Goal: Information Seeking & Learning: Learn about a topic

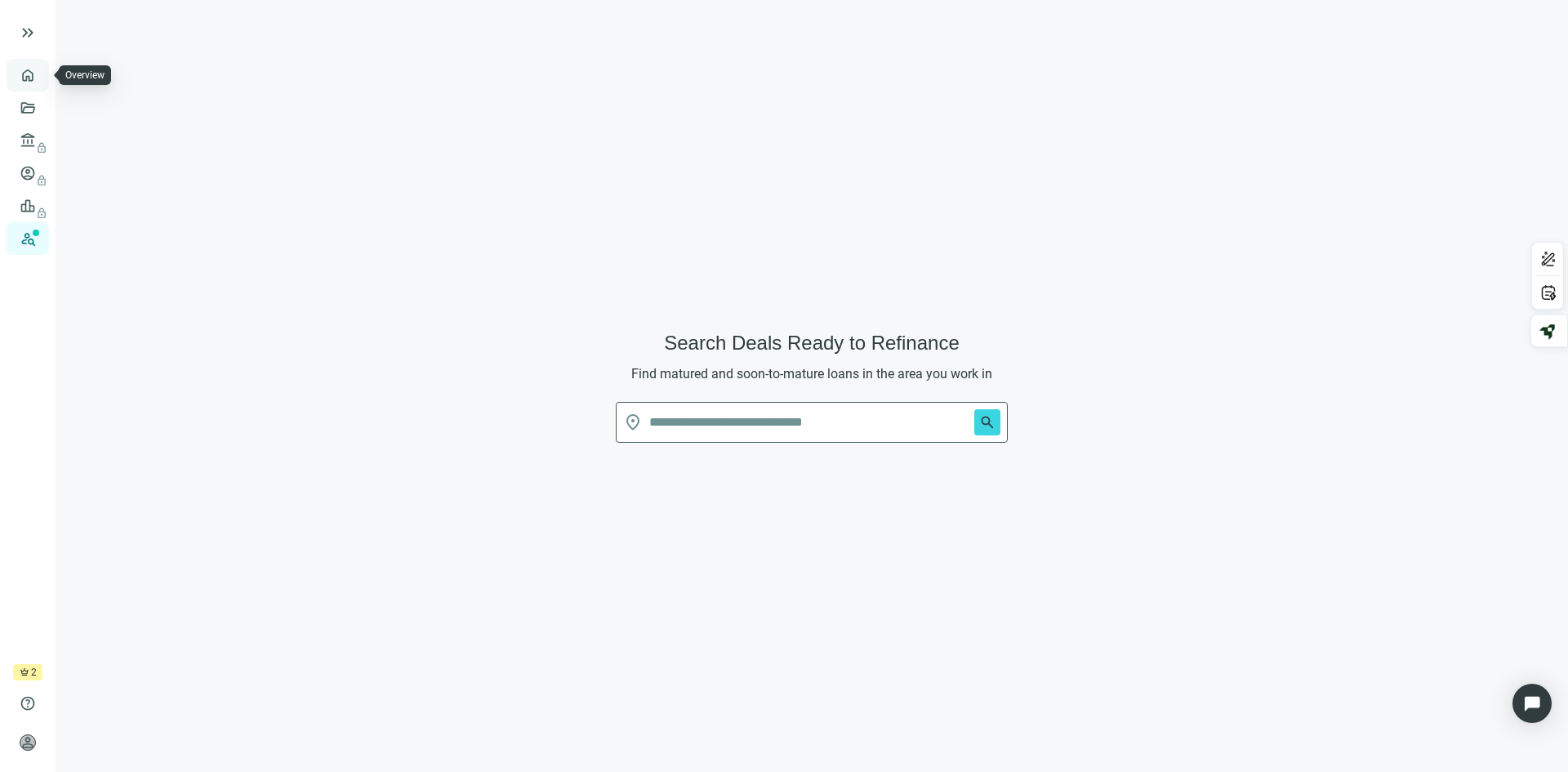
click at [41, 69] on link "Overview" at bounding box center [65, 75] width 48 height 13
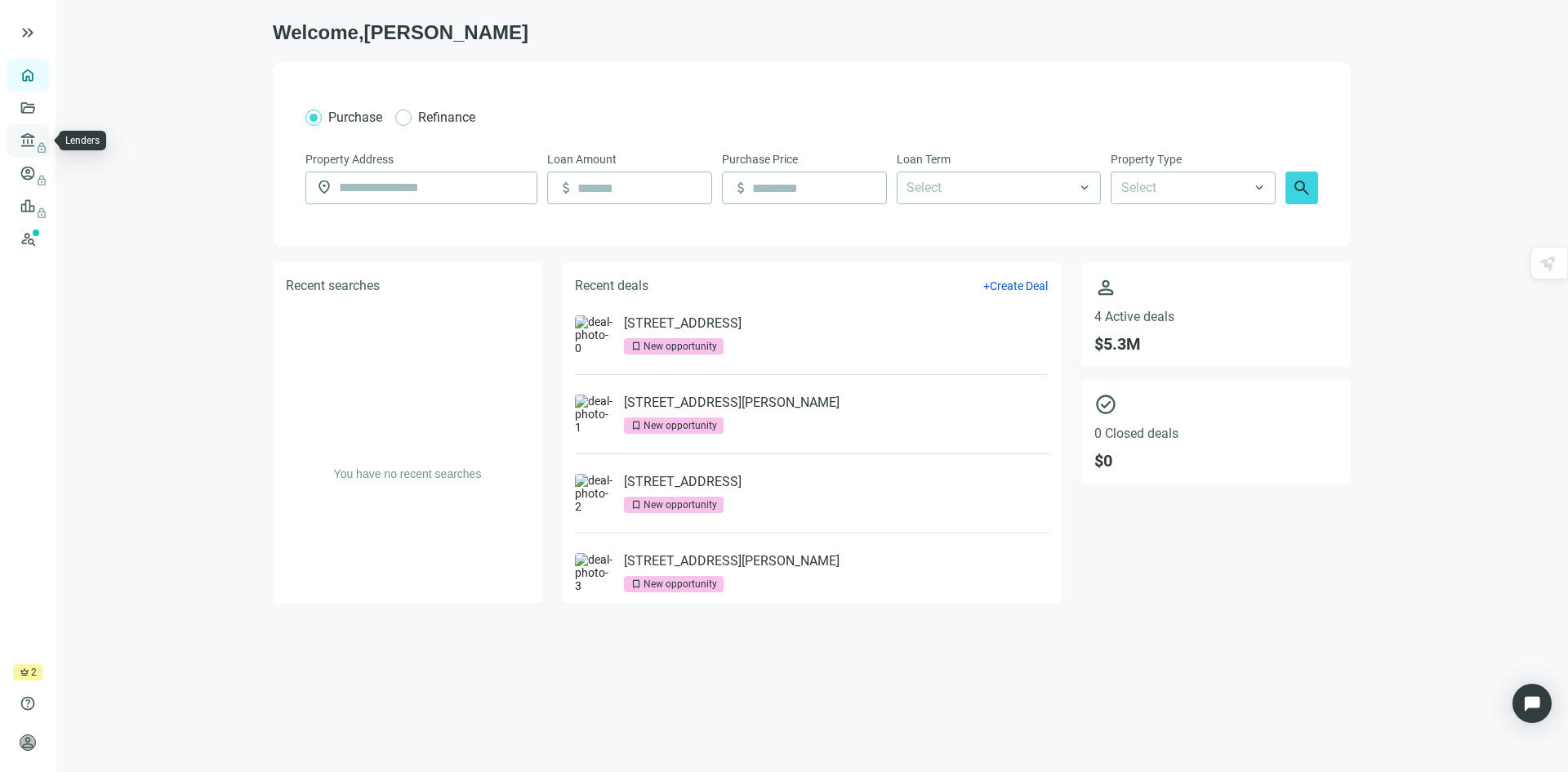
click at [27, 138] on span "lock" at bounding box center [29, 140] width 13 height 13
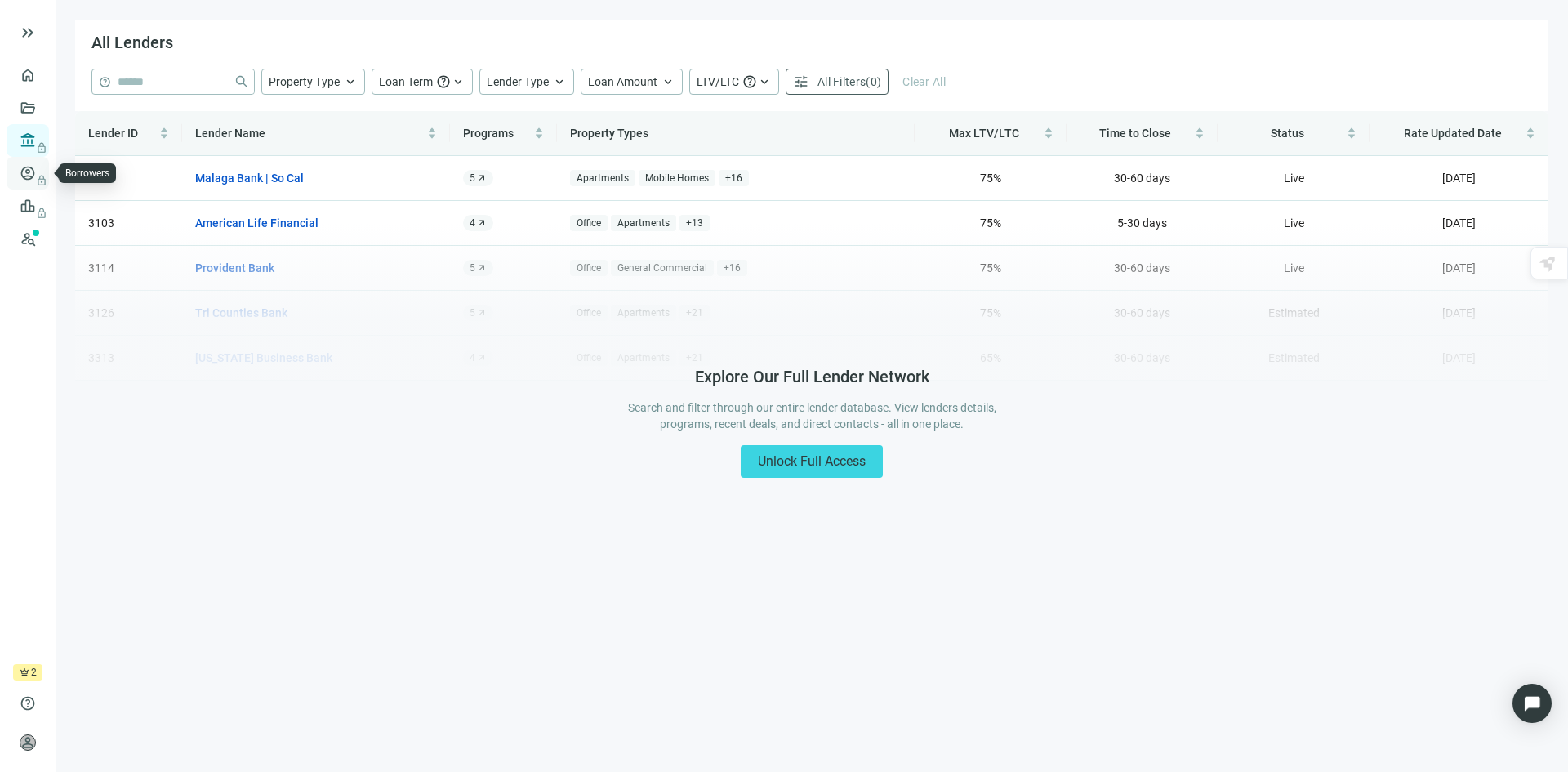
click at [26, 170] on span "lock" at bounding box center [29, 172] width 13 height 13
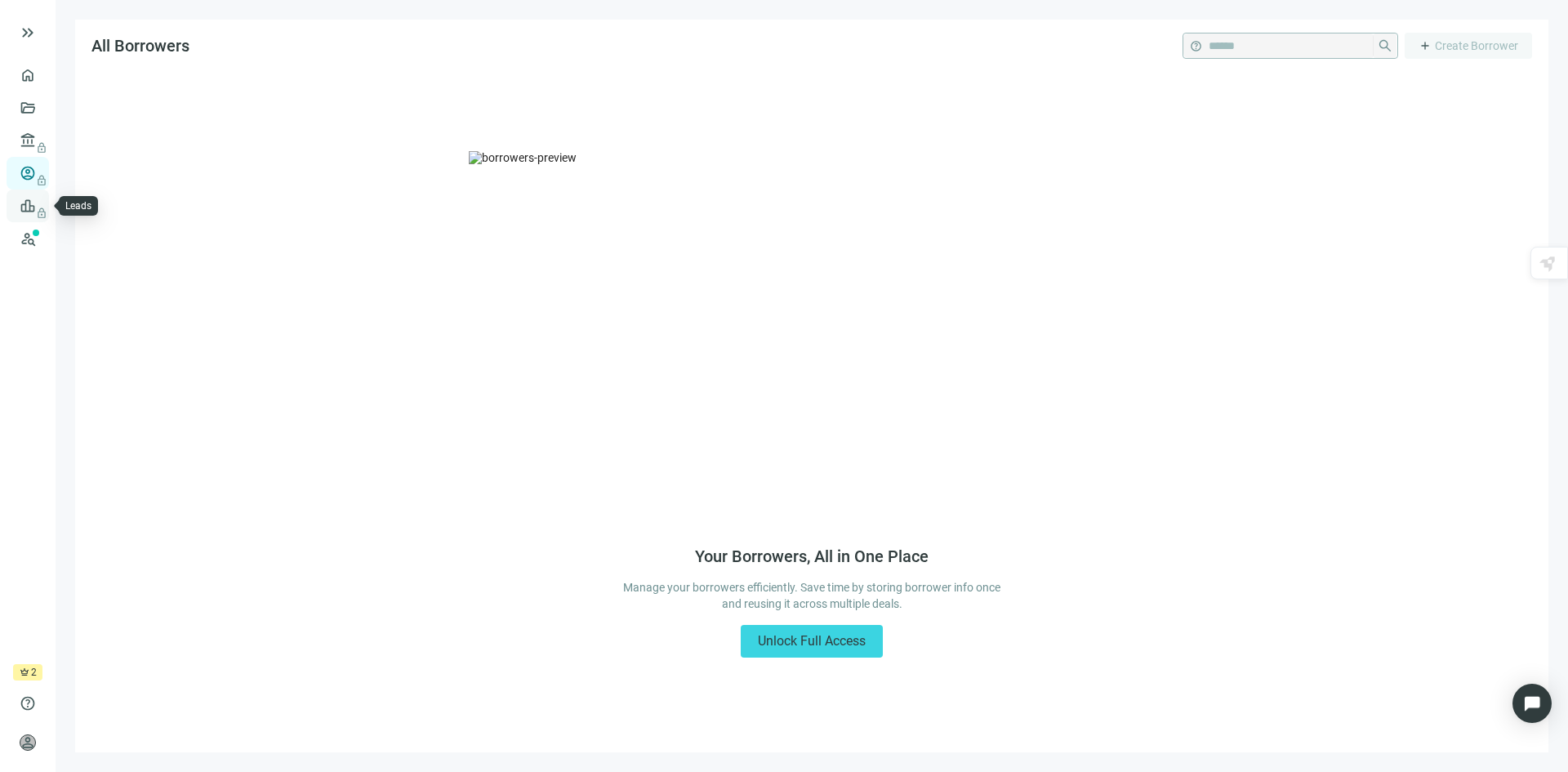
click at [41, 208] on link "Leads lock" at bounding box center [57, 205] width 32 height 13
click at [31, 202] on span "lock" at bounding box center [29, 205] width 13 height 13
click at [30, 176] on span "lock" at bounding box center [29, 172] width 13 height 13
click at [31, 147] on span "lock" at bounding box center [29, 140] width 13 height 13
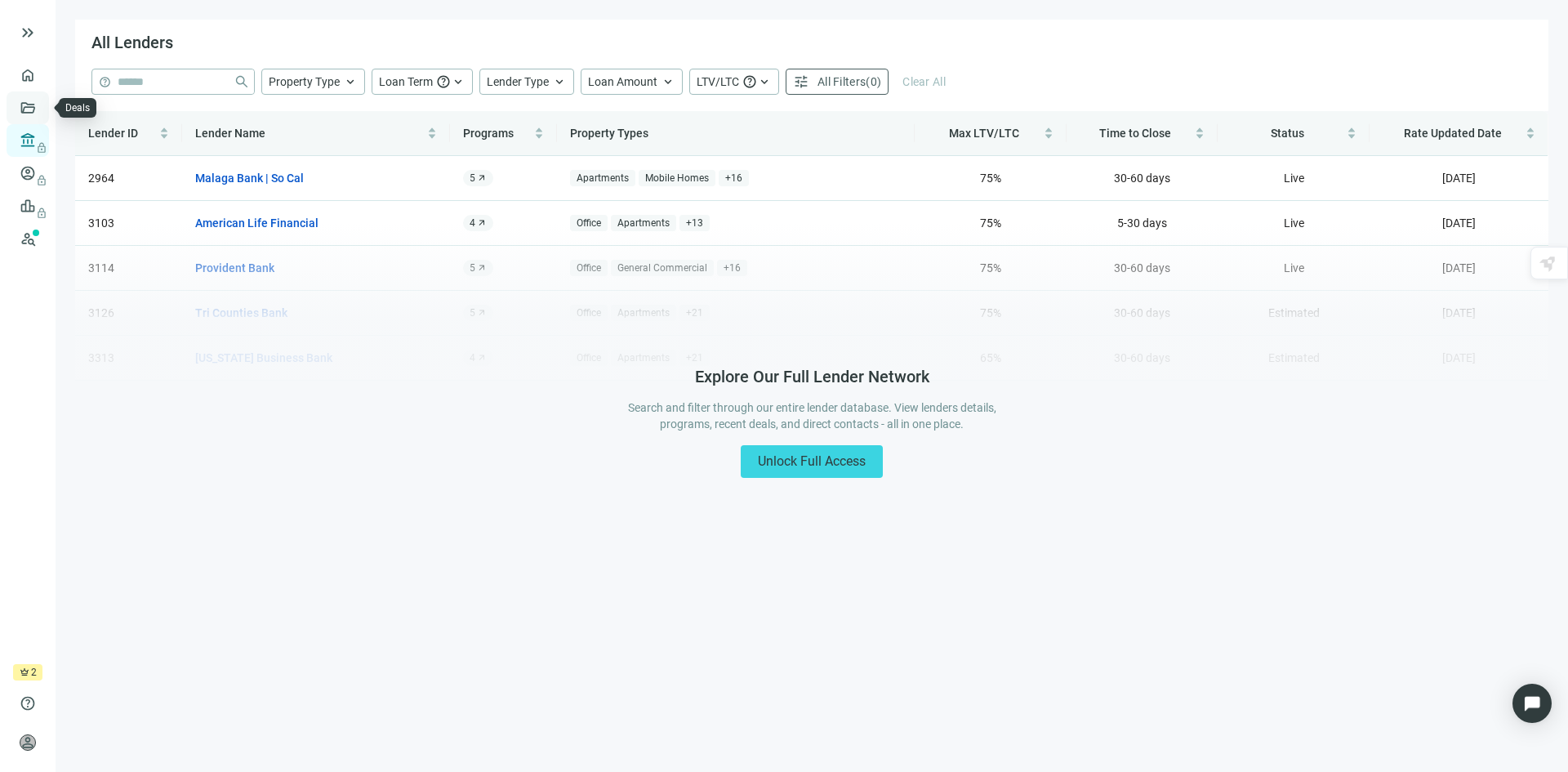
click at [41, 109] on link "Deals" at bounding box center [56, 107] width 29 height 13
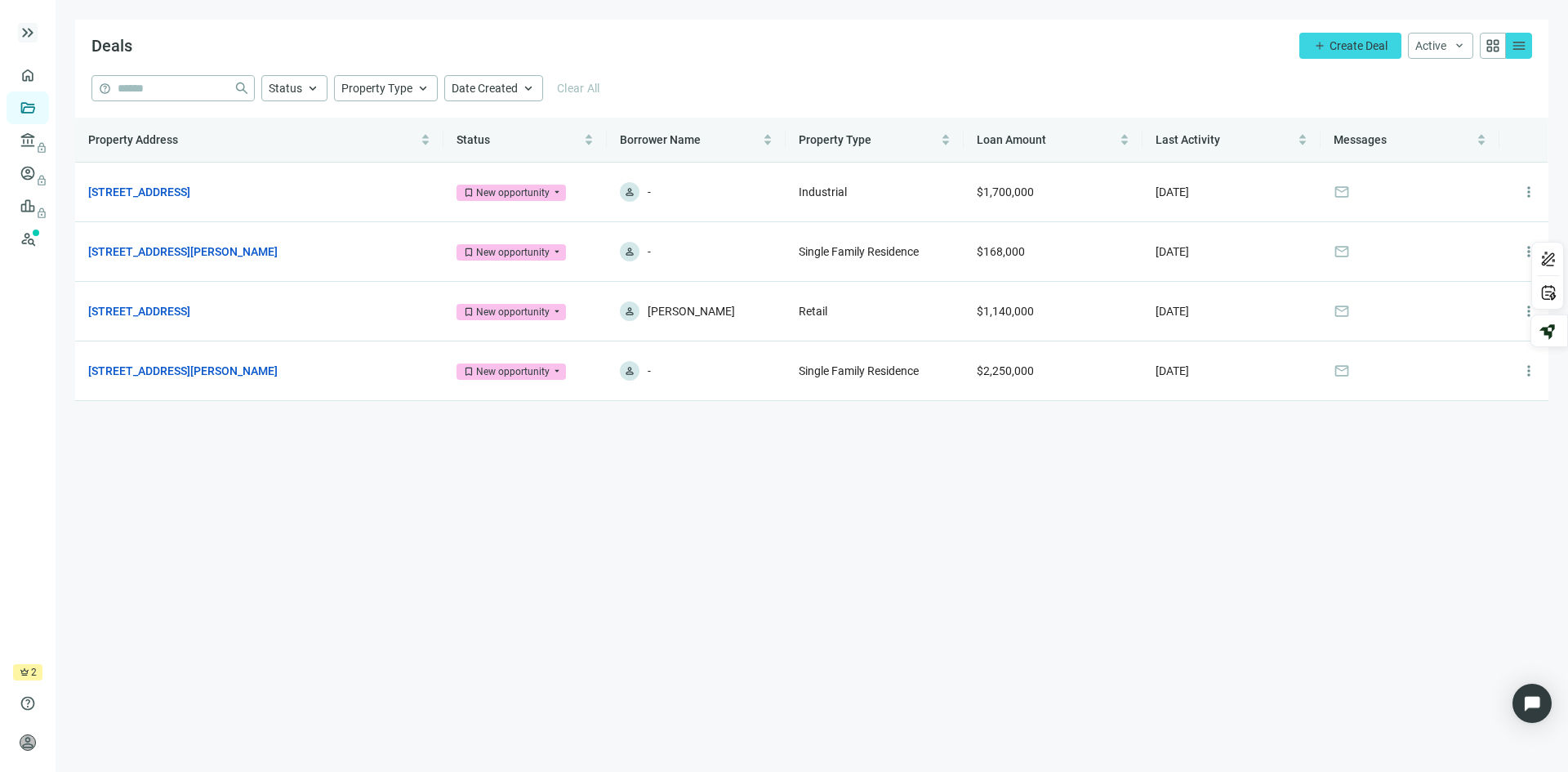
click at [27, 36] on span "keyboard_double_arrow_right" at bounding box center [27, 33] width 20 height 20
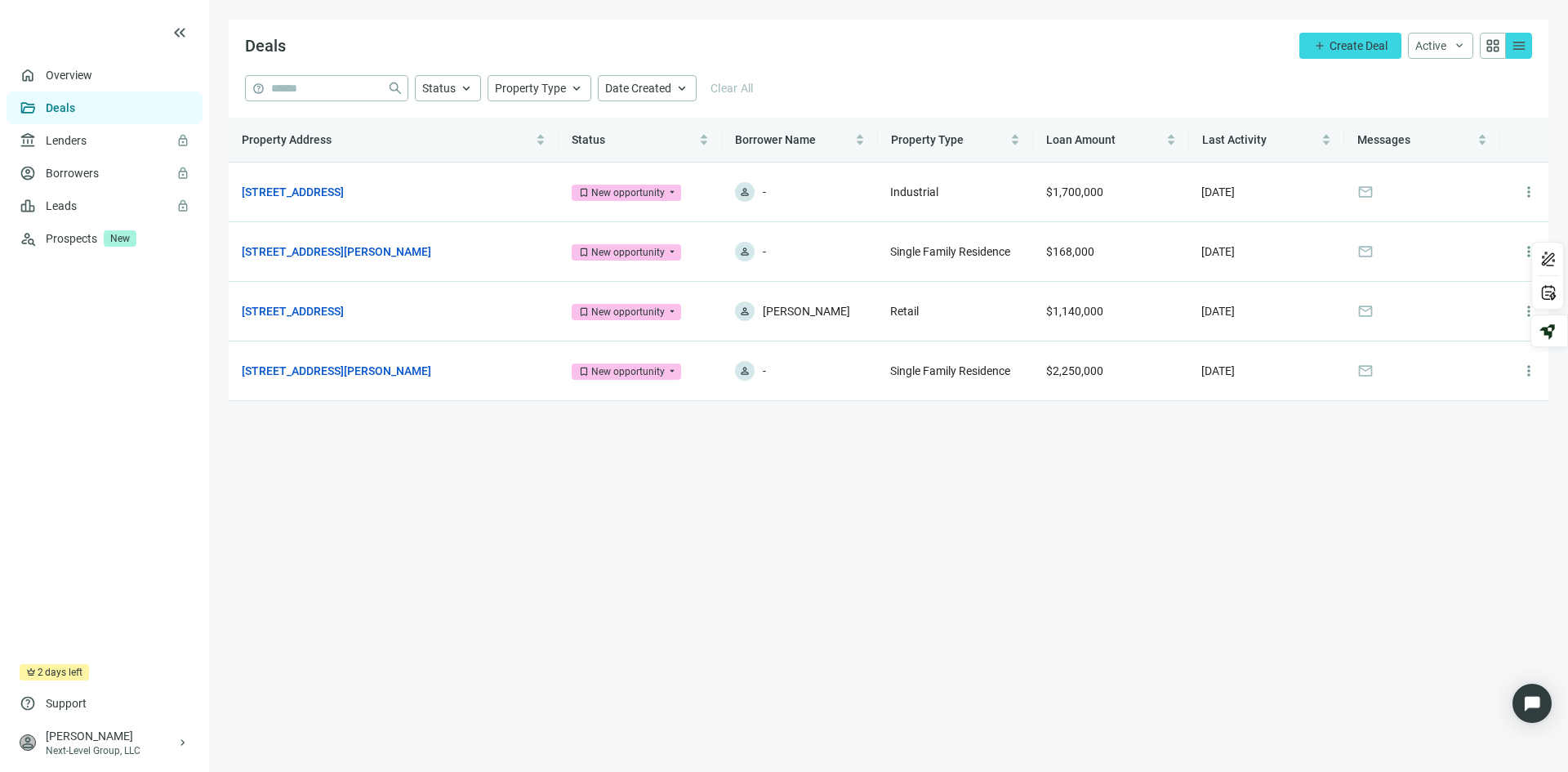
click at [55, 675] on span "days left" at bounding box center [63, 672] width 38 height 16
click at [68, 700] on span "Support" at bounding box center [66, 703] width 41 height 16
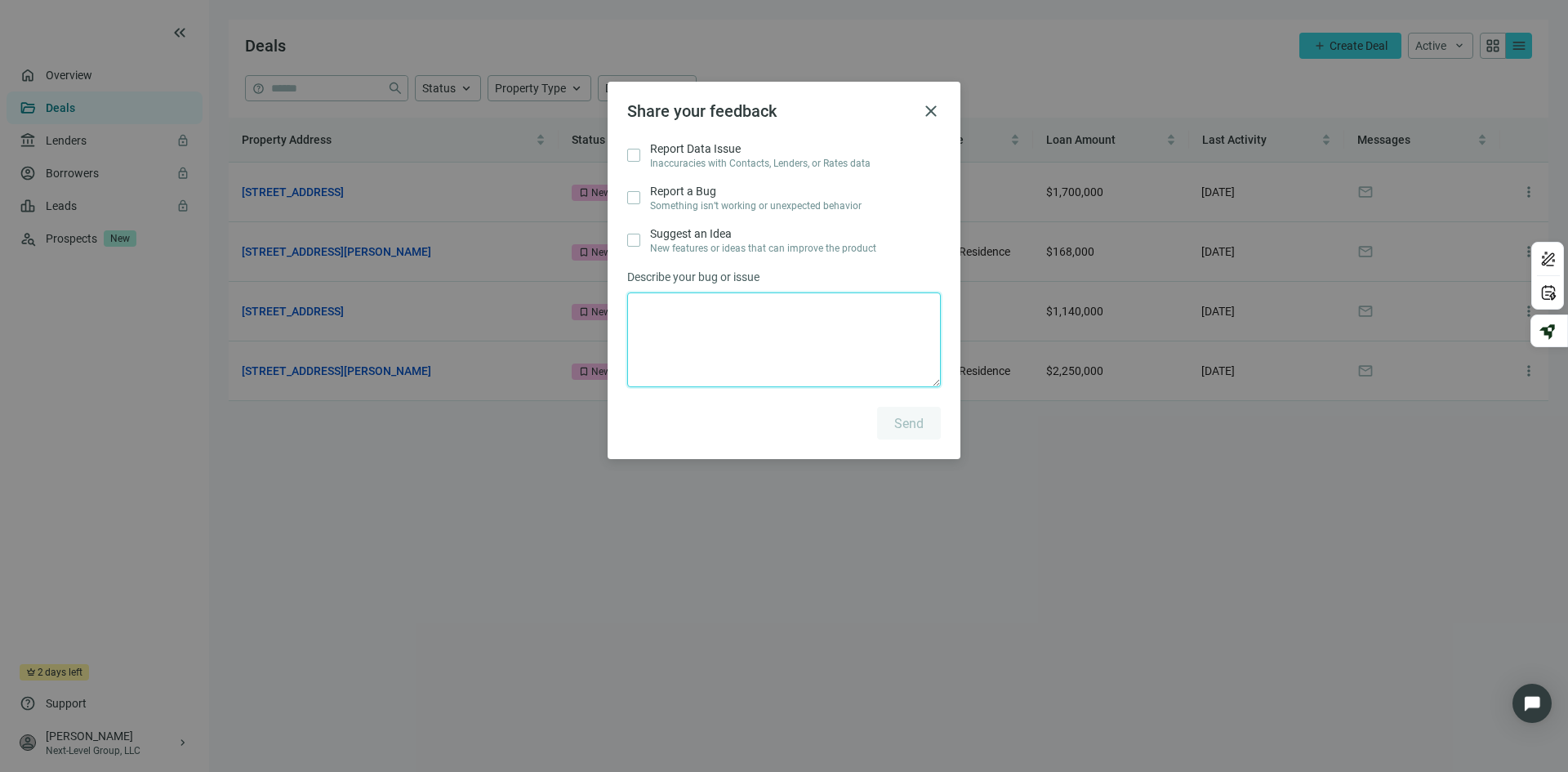
click at [677, 322] on textarea at bounding box center [784, 340] width 314 height 95
type textarea "*"
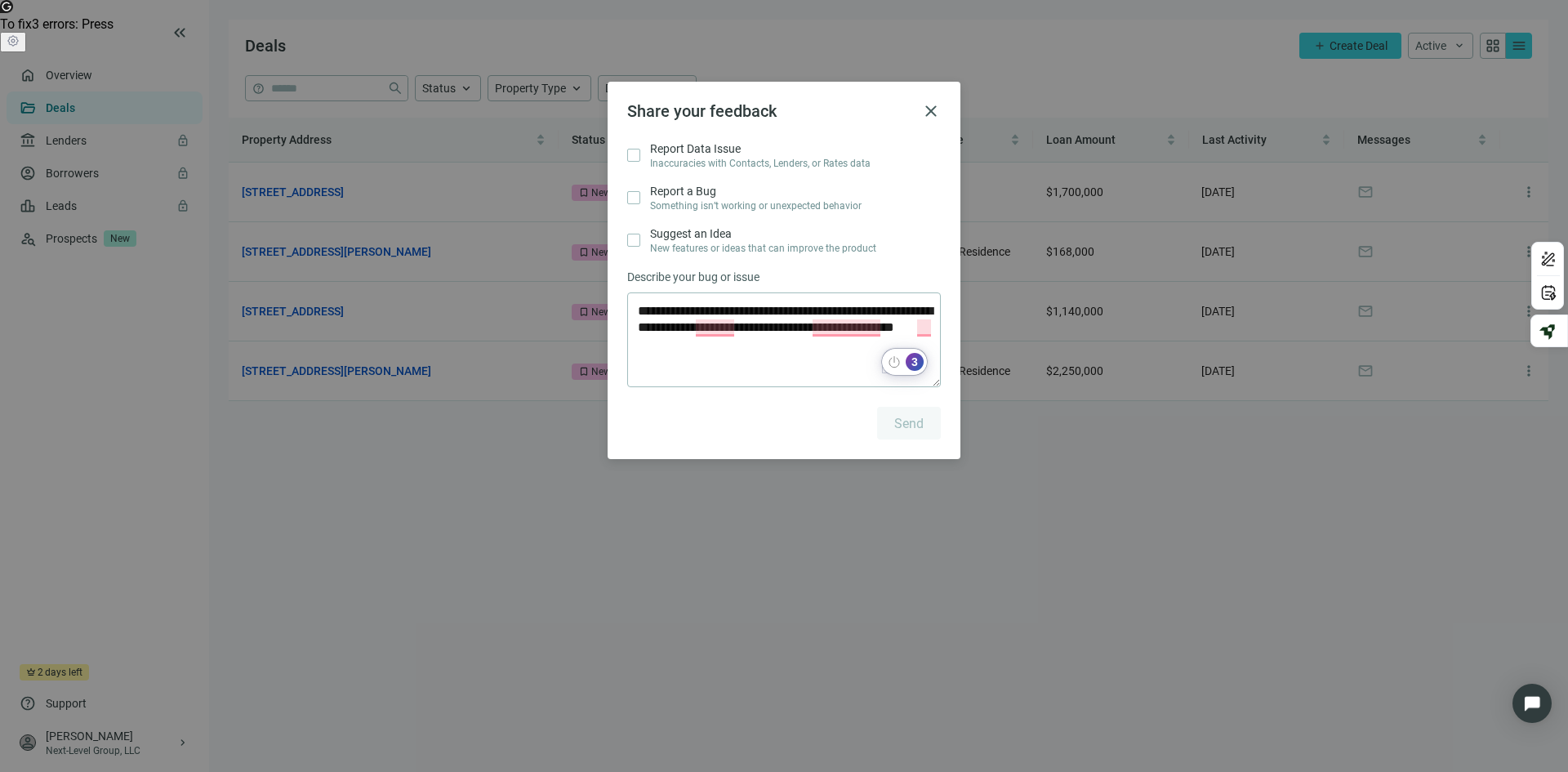
click at [916, 359] on div "3" at bounding box center [915, 362] width 18 height 18
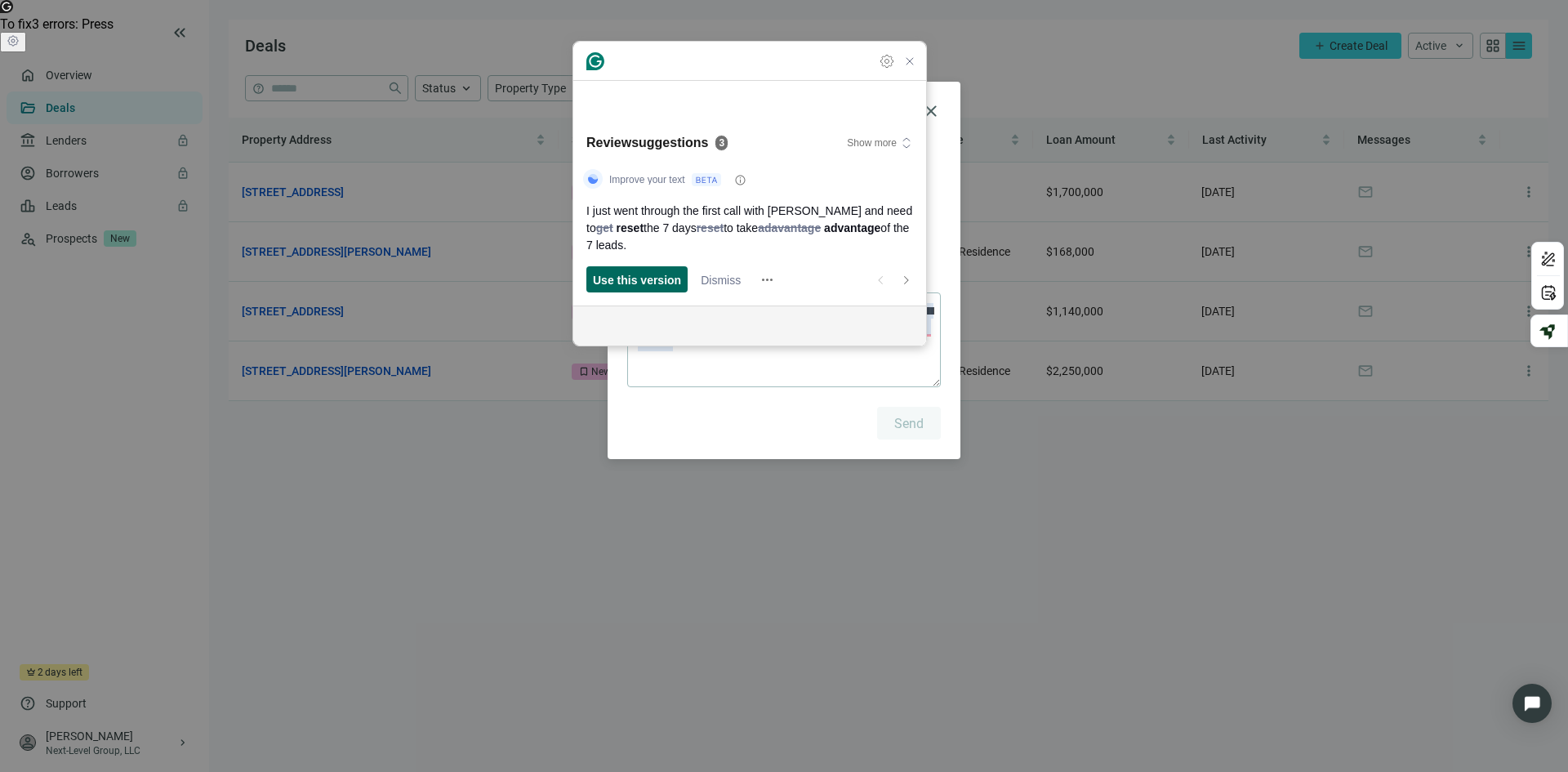
click at [634, 286] on span "Use this version" at bounding box center [637, 280] width 88 height 17
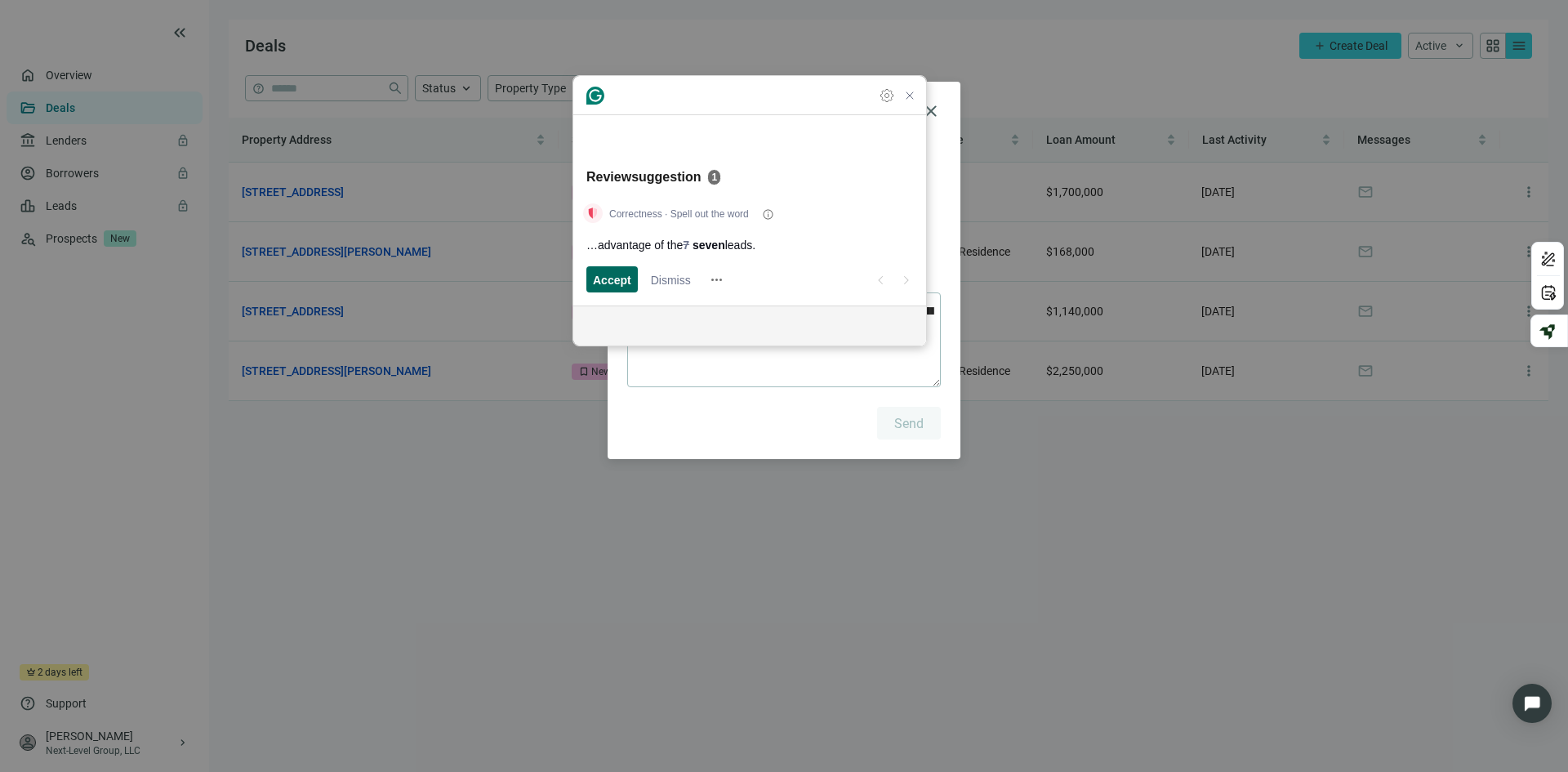
click at [617, 280] on span "Accept" at bounding box center [612, 280] width 39 height 17
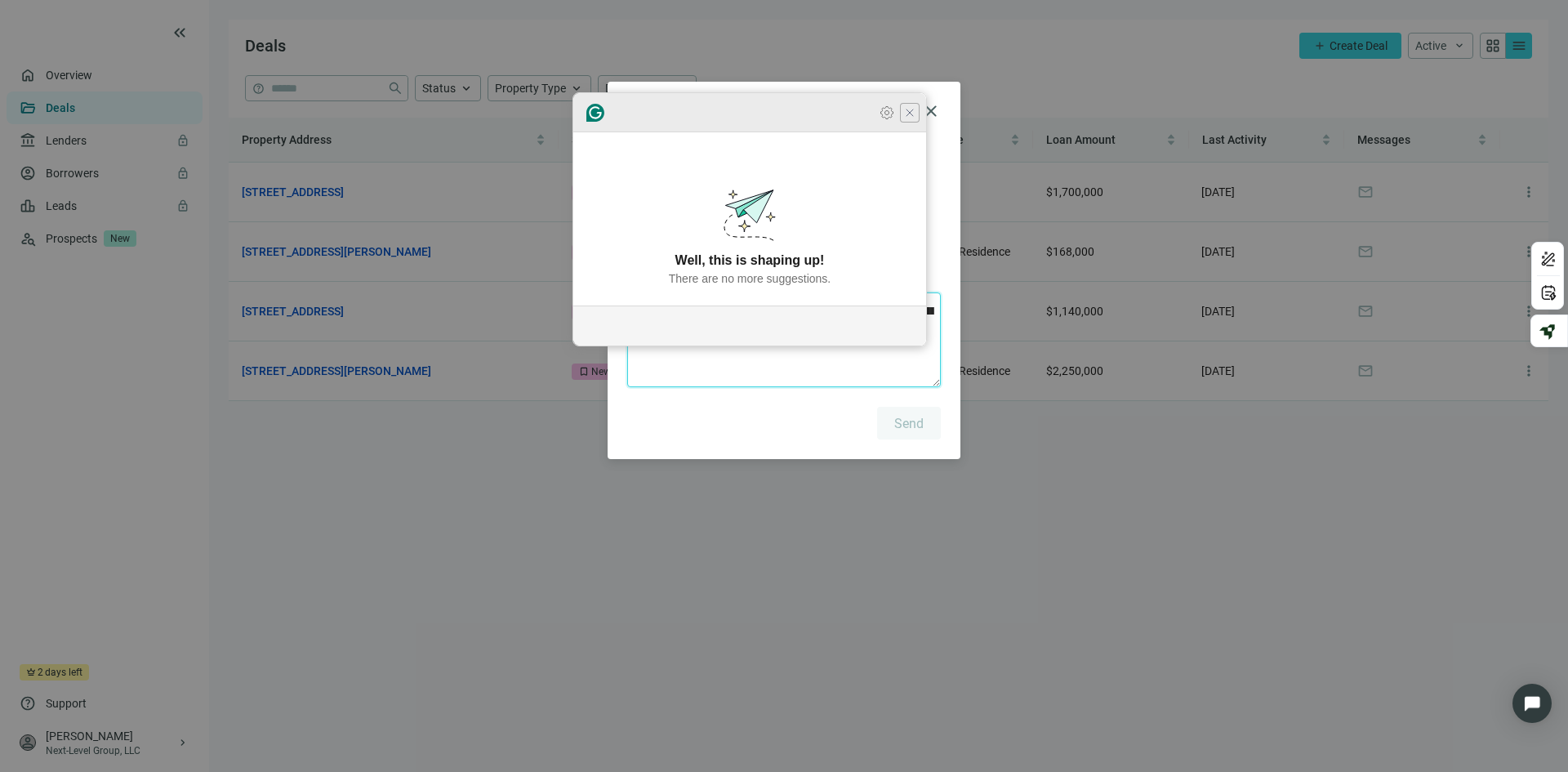
type textarea "**********"
click at [906, 123] on icon "Close Grammarly Assistant" at bounding box center [910, 112] width 20 height 20
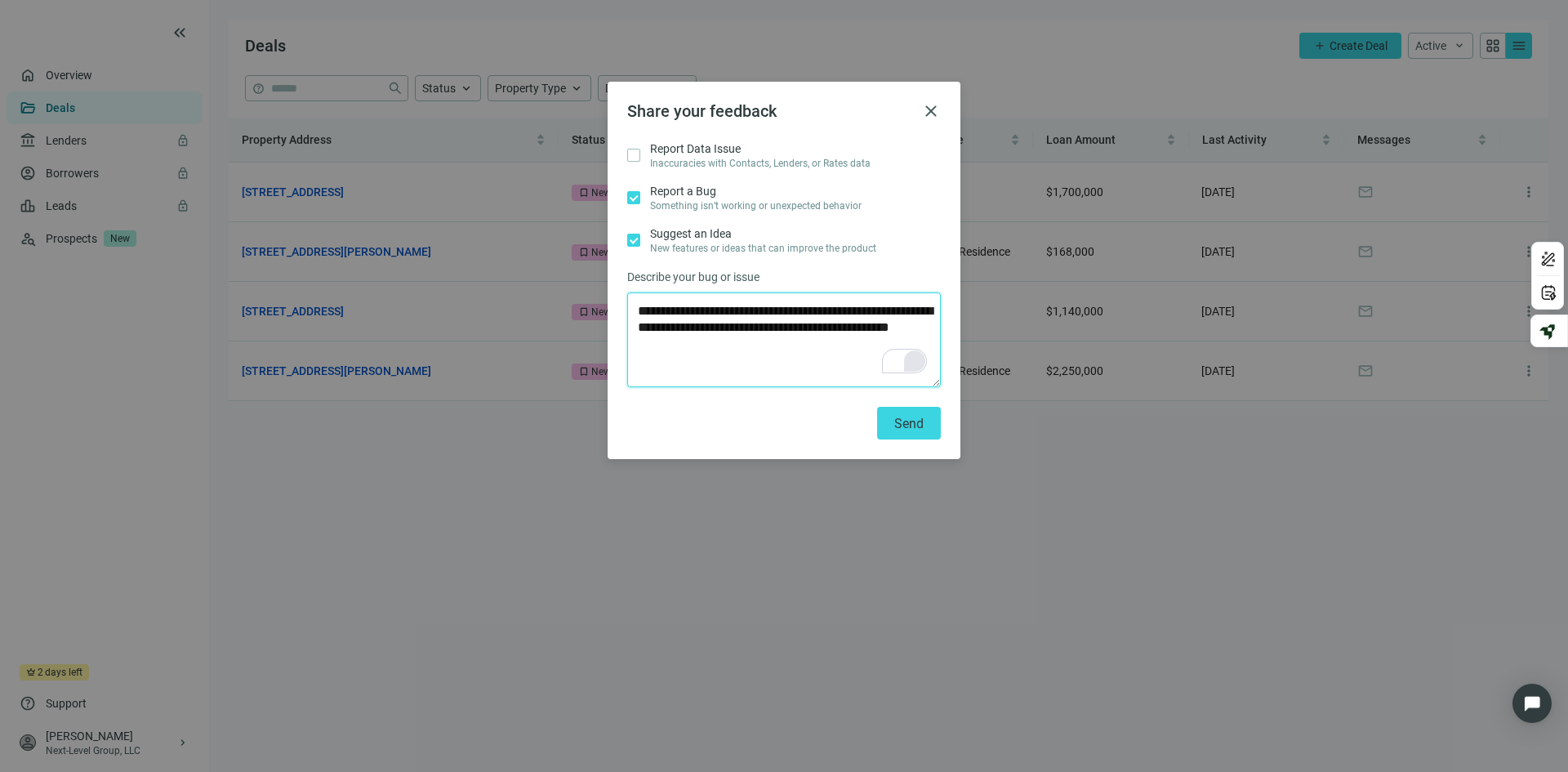
click at [705, 353] on textarea "**********" at bounding box center [784, 340] width 314 height 95
click at [910, 419] on span "Send" at bounding box center [909, 424] width 29 height 15
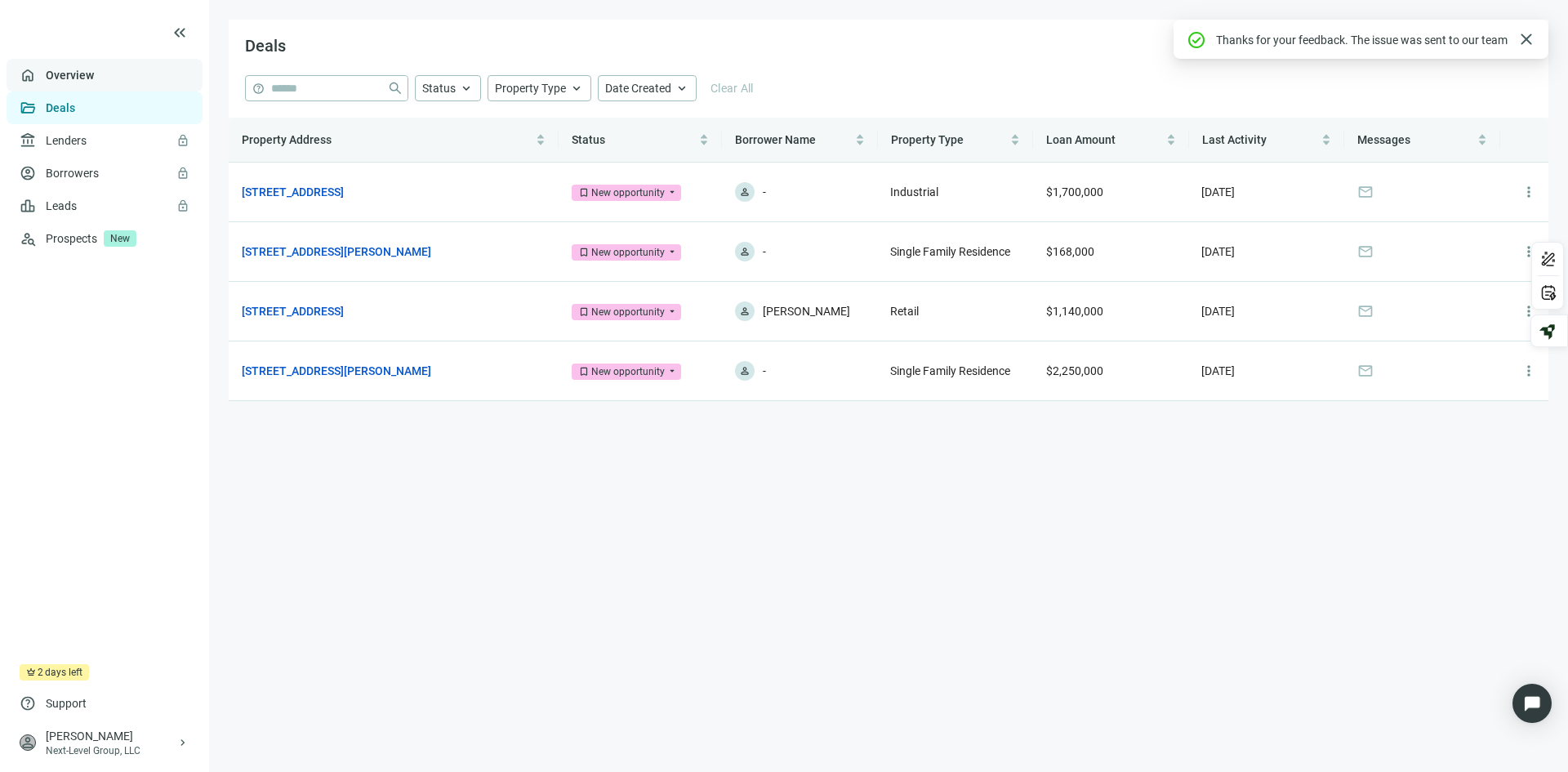
click at [84, 75] on link "Overview" at bounding box center [69, 75] width 48 height 13
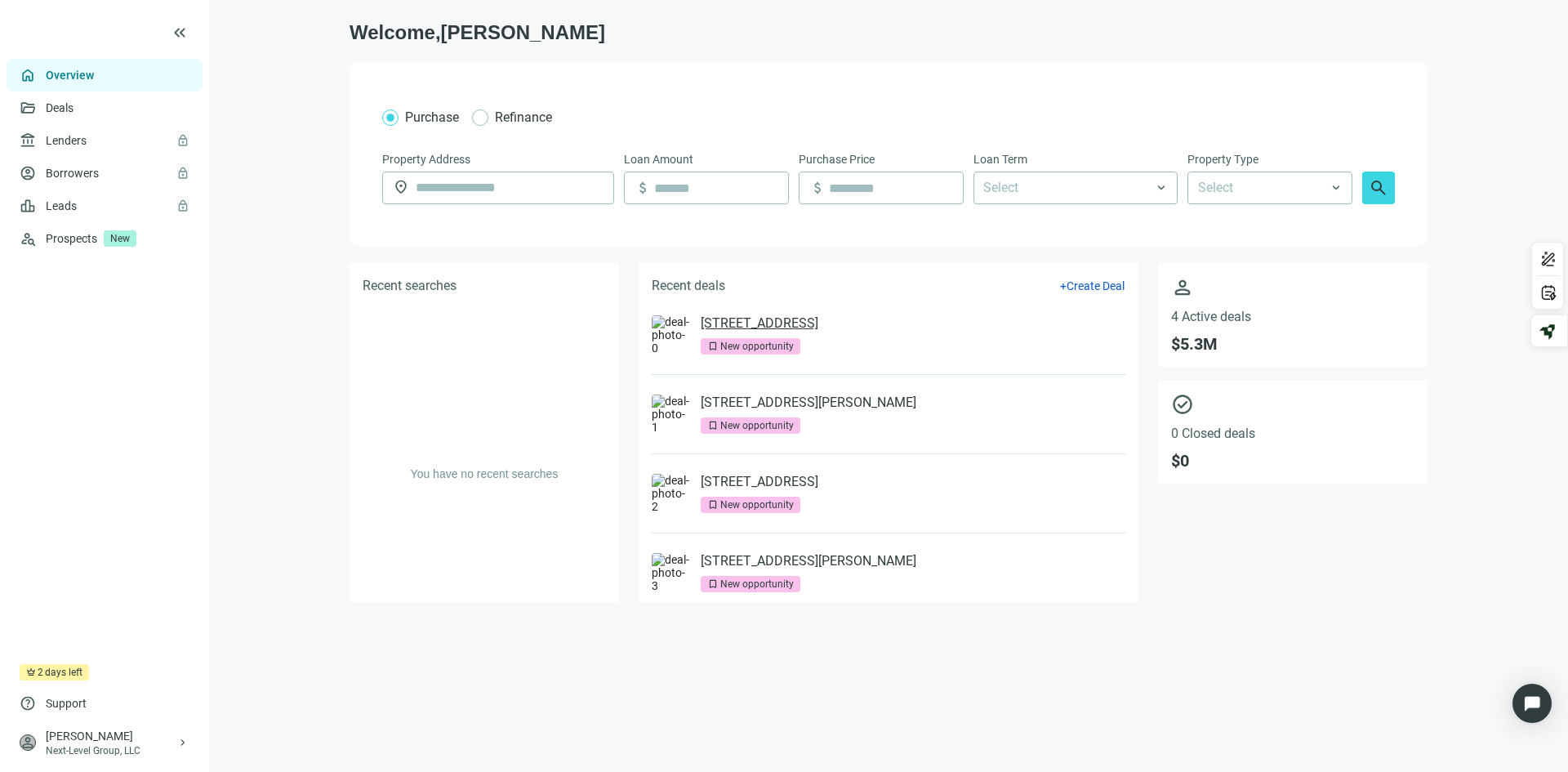
click at [788, 325] on link "[STREET_ADDRESS]" at bounding box center [759, 323] width 117 height 16
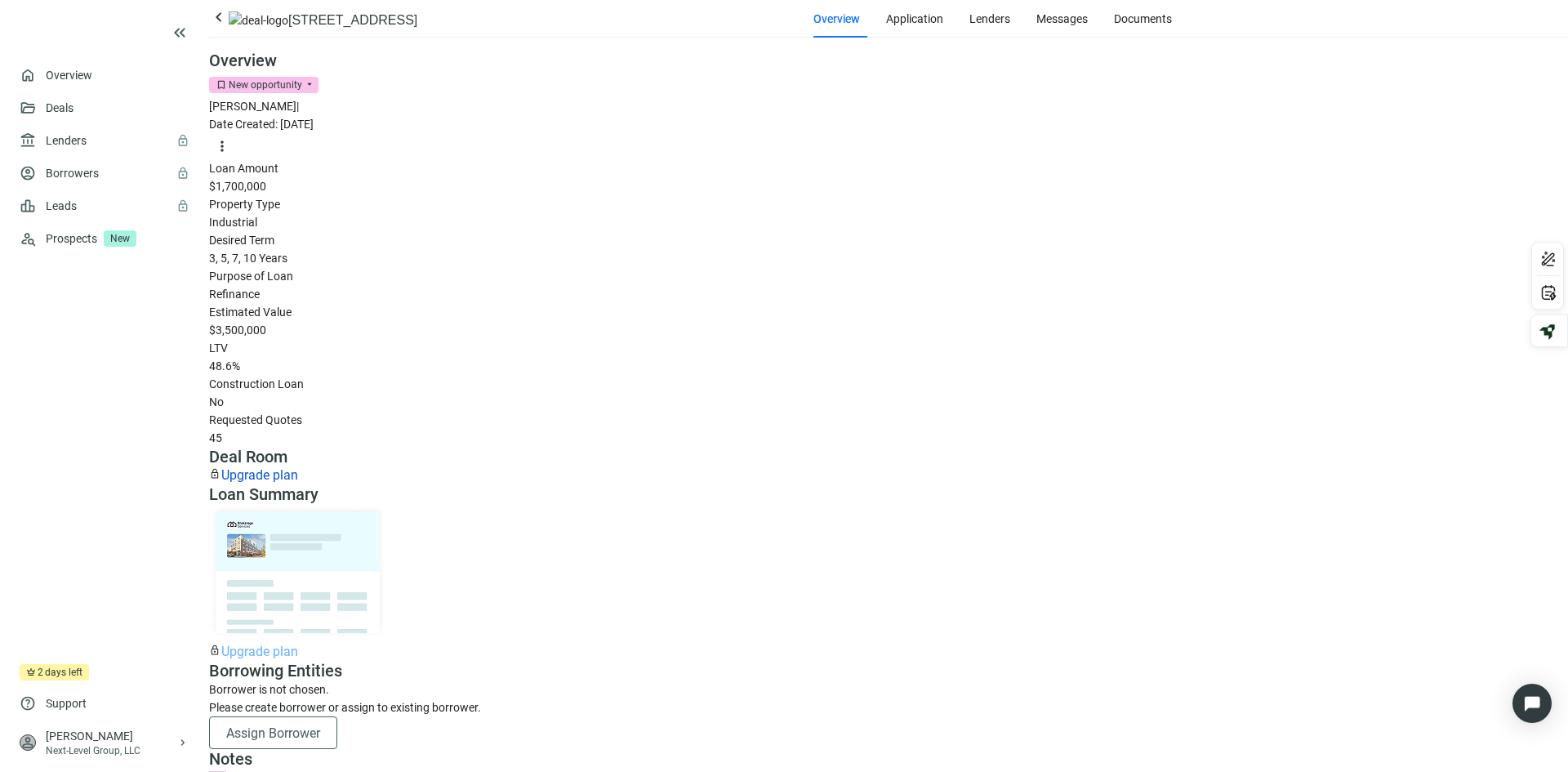
click at [298, 644] on span "Upgrade plan" at bounding box center [260, 652] width 77 height 15
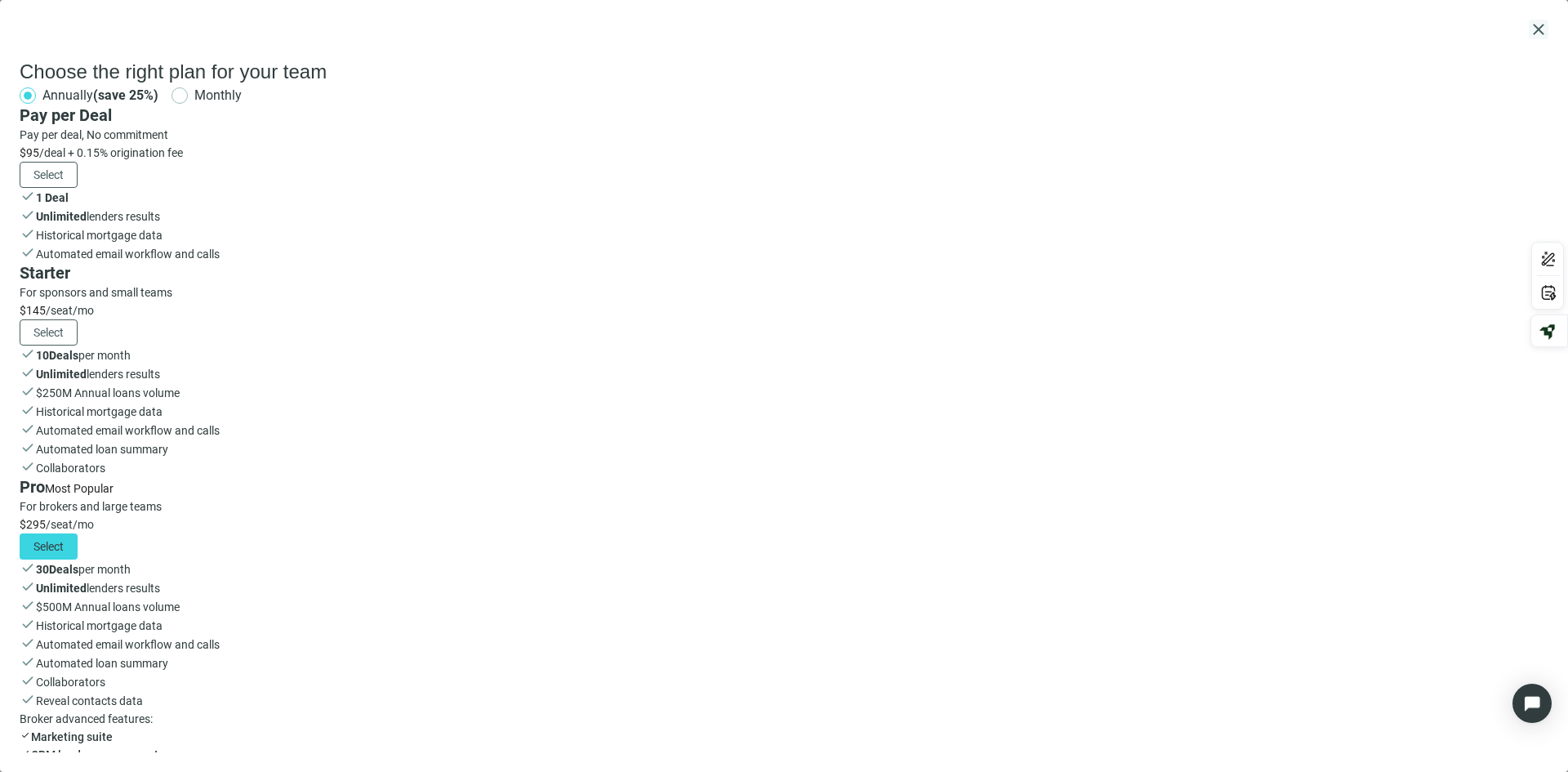
click at [1540, 31] on span "close" at bounding box center [1538, 29] width 20 height 20
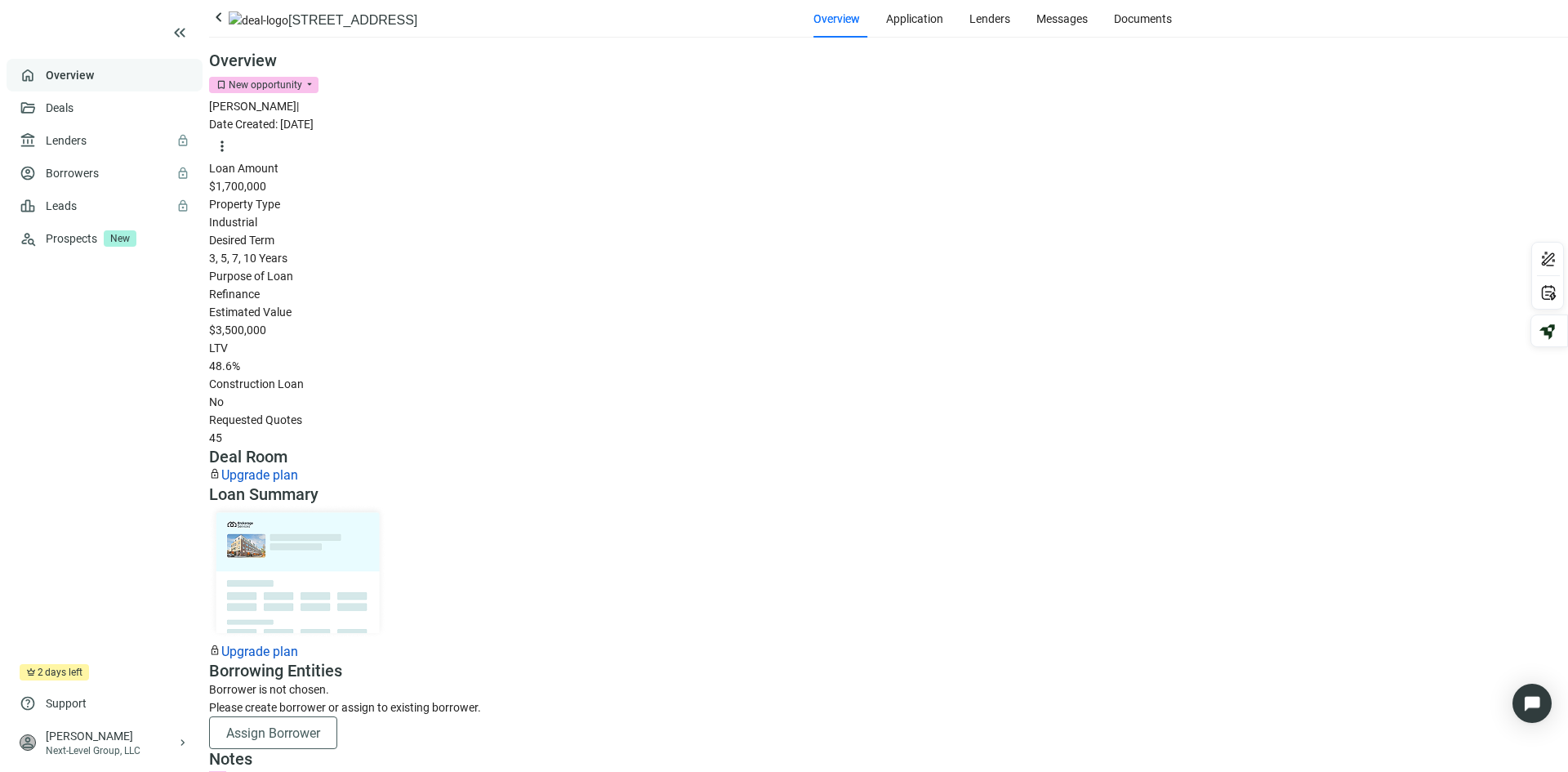
click at [90, 80] on link "Overview" at bounding box center [69, 75] width 48 height 13
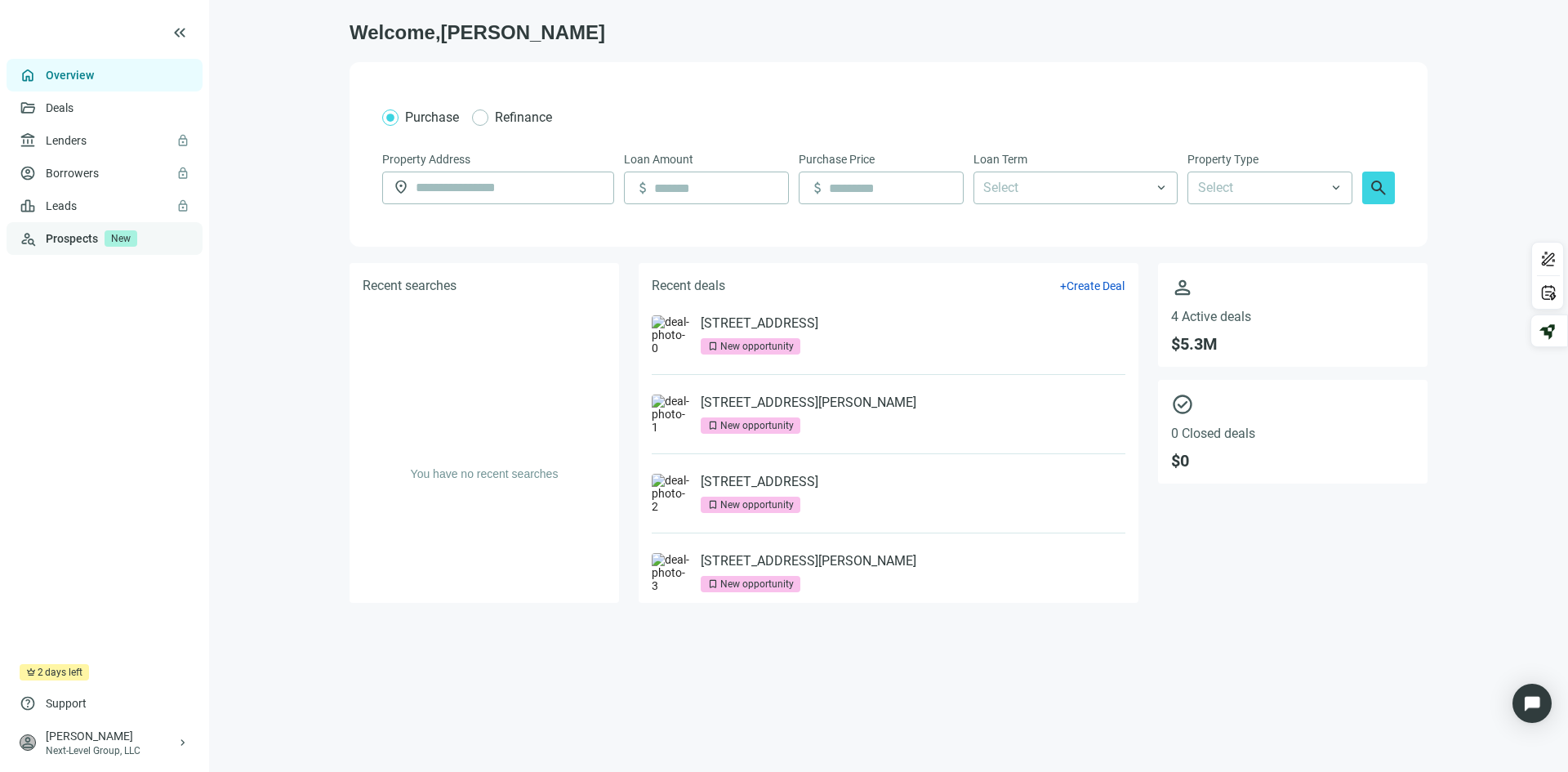
click at [73, 236] on link "Prospects New" at bounding box center [117, 238] width 144 height 33
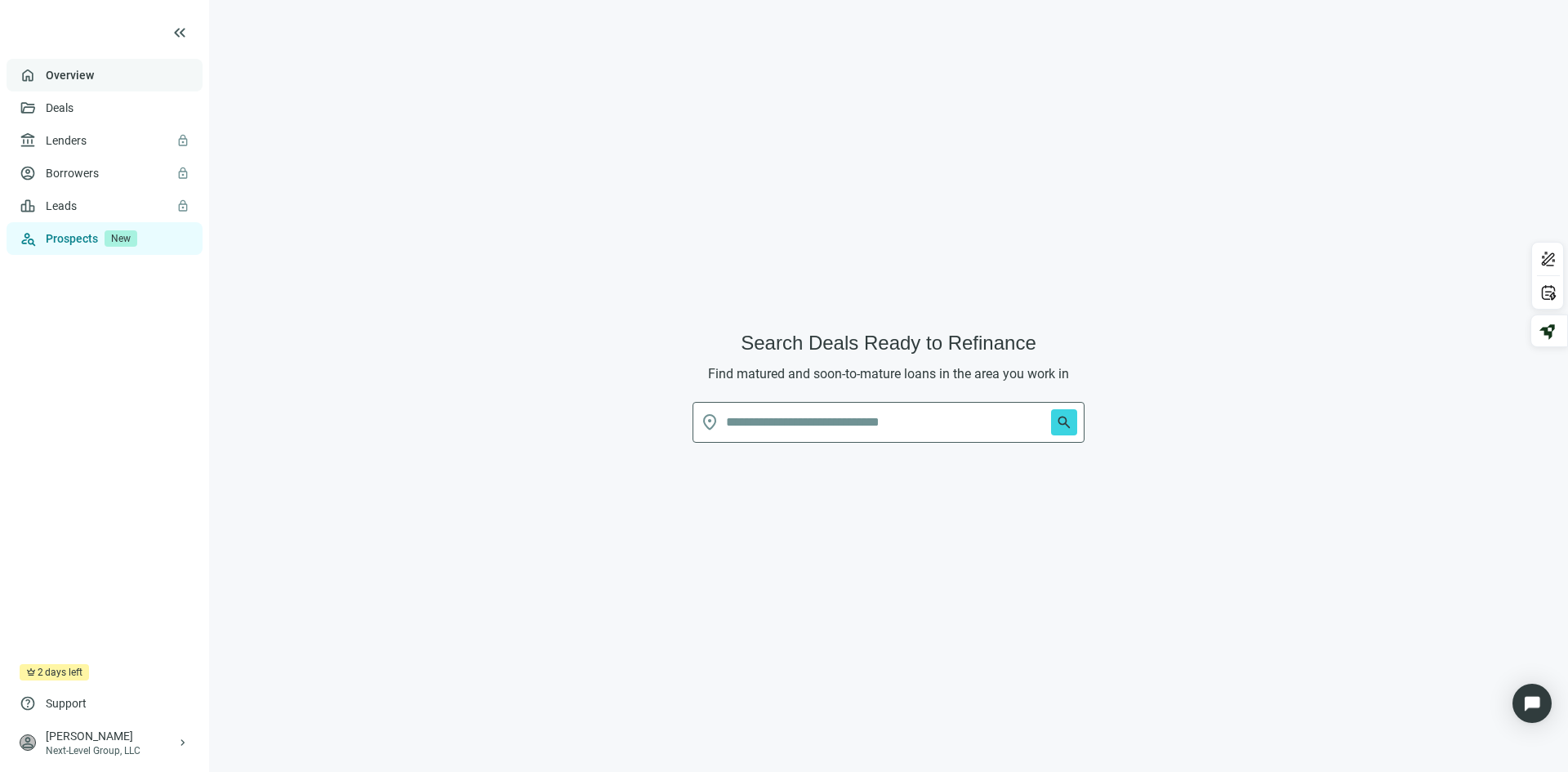
click at [83, 69] on link "Overview" at bounding box center [69, 75] width 48 height 13
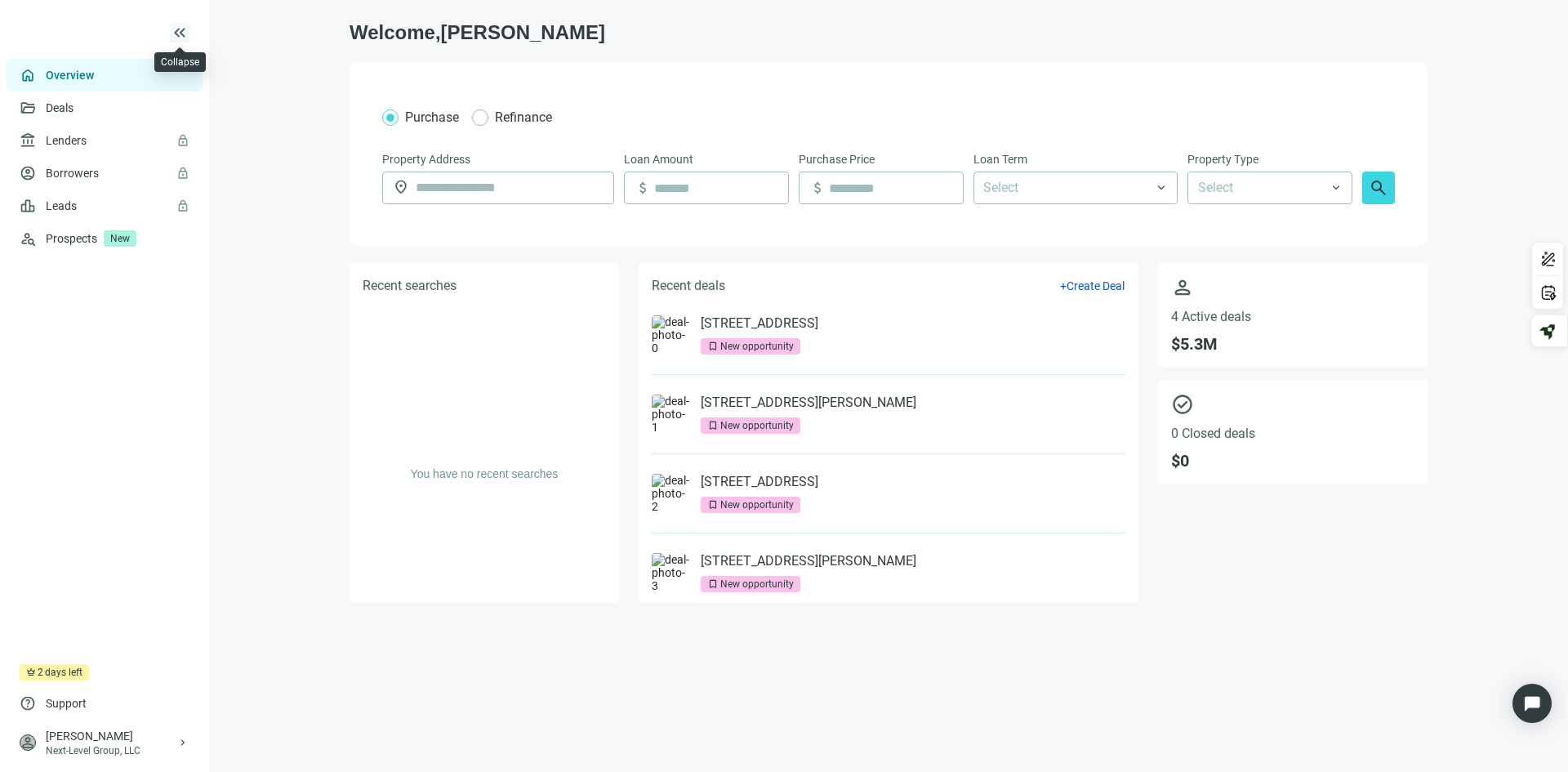
click at [181, 30] on span "keyboard_double_arrow_left" at bounding box center [179, 33] width 20 height 20
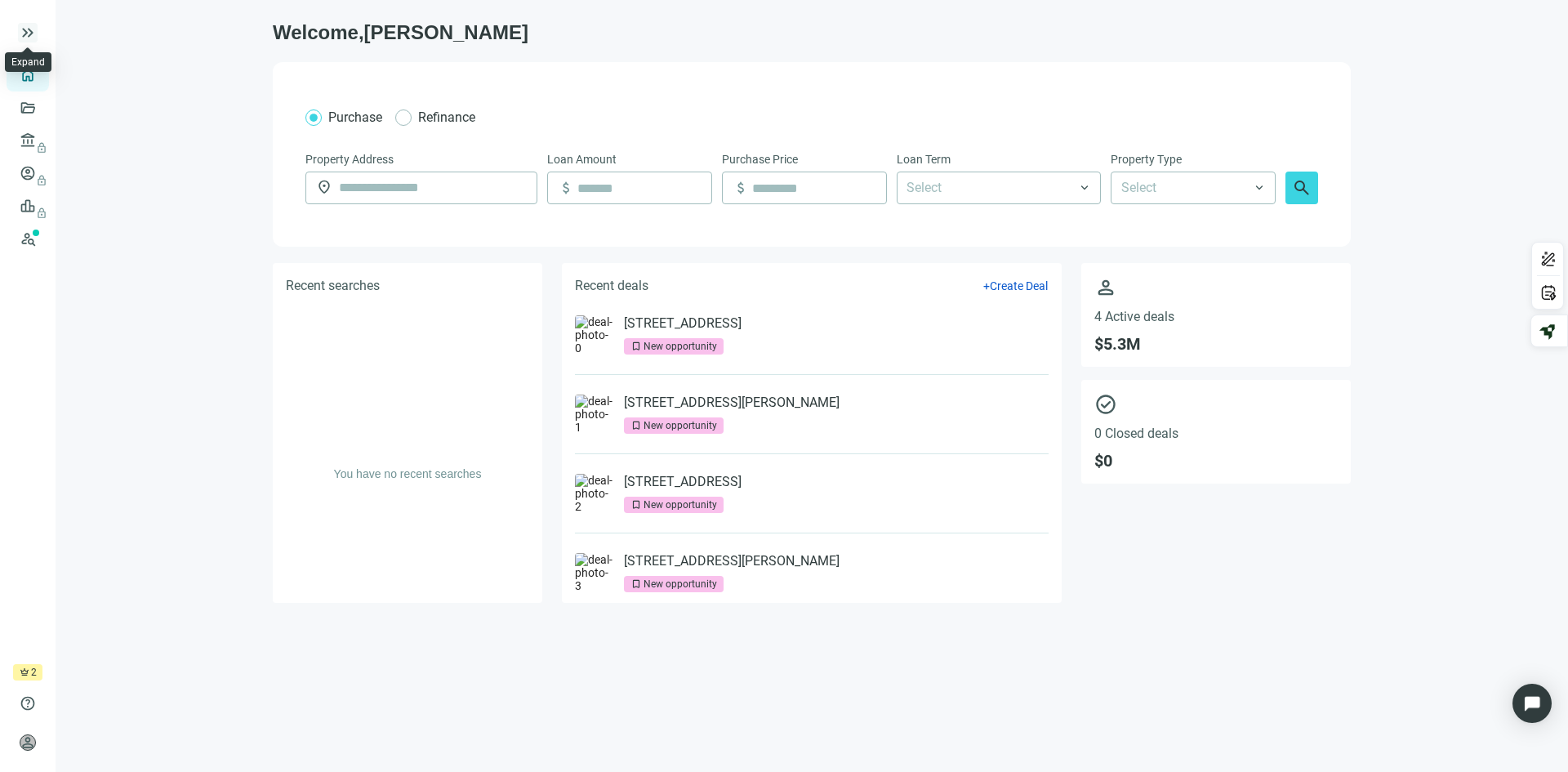
click at [28, 40] on span "keyboard_double_arrow_right" at bounding box center [27, 33] width 20 height 20
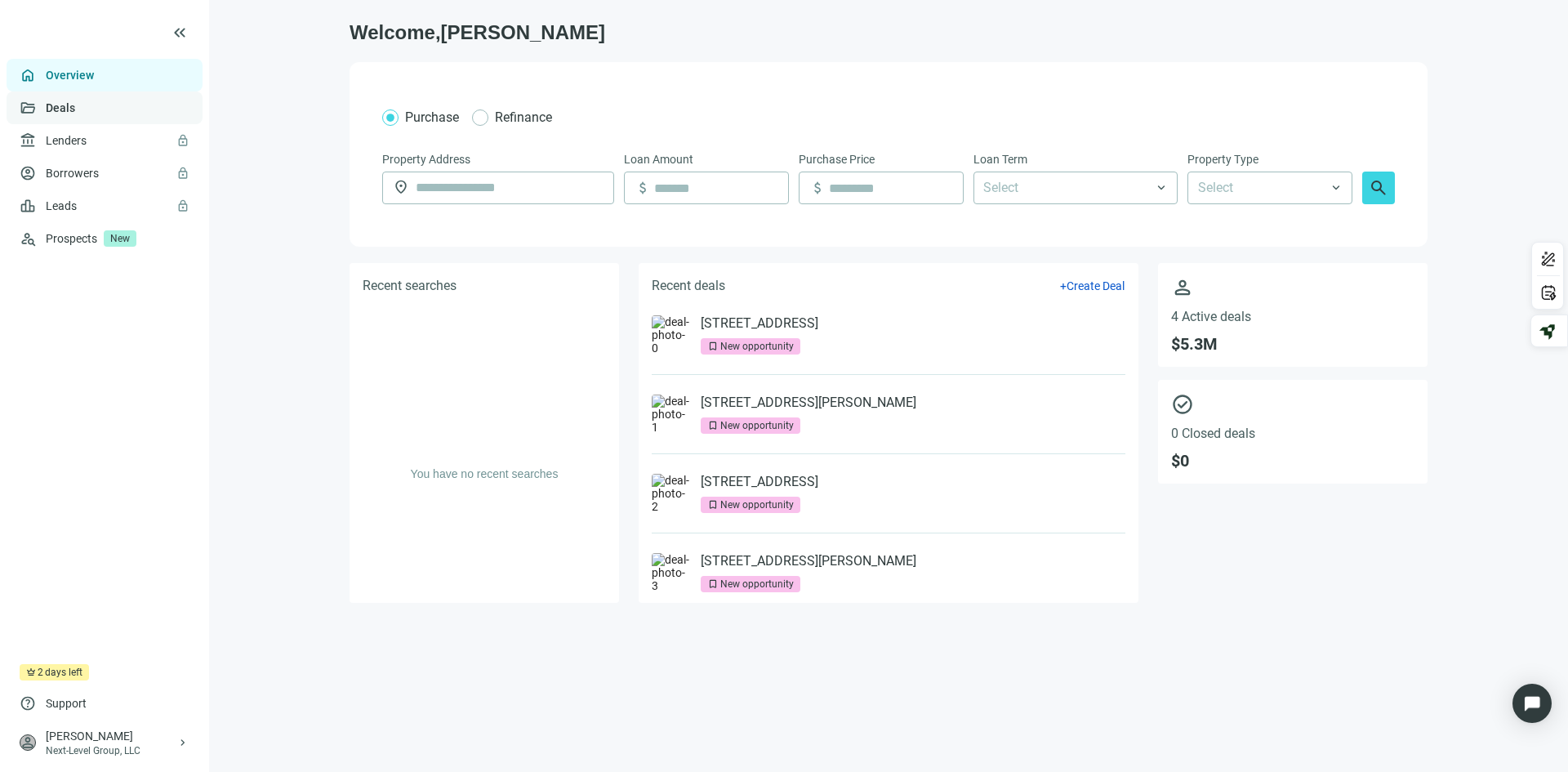
click at [71, 103] on link "Deals" at bounding box center [60, 107] width 29 height 13
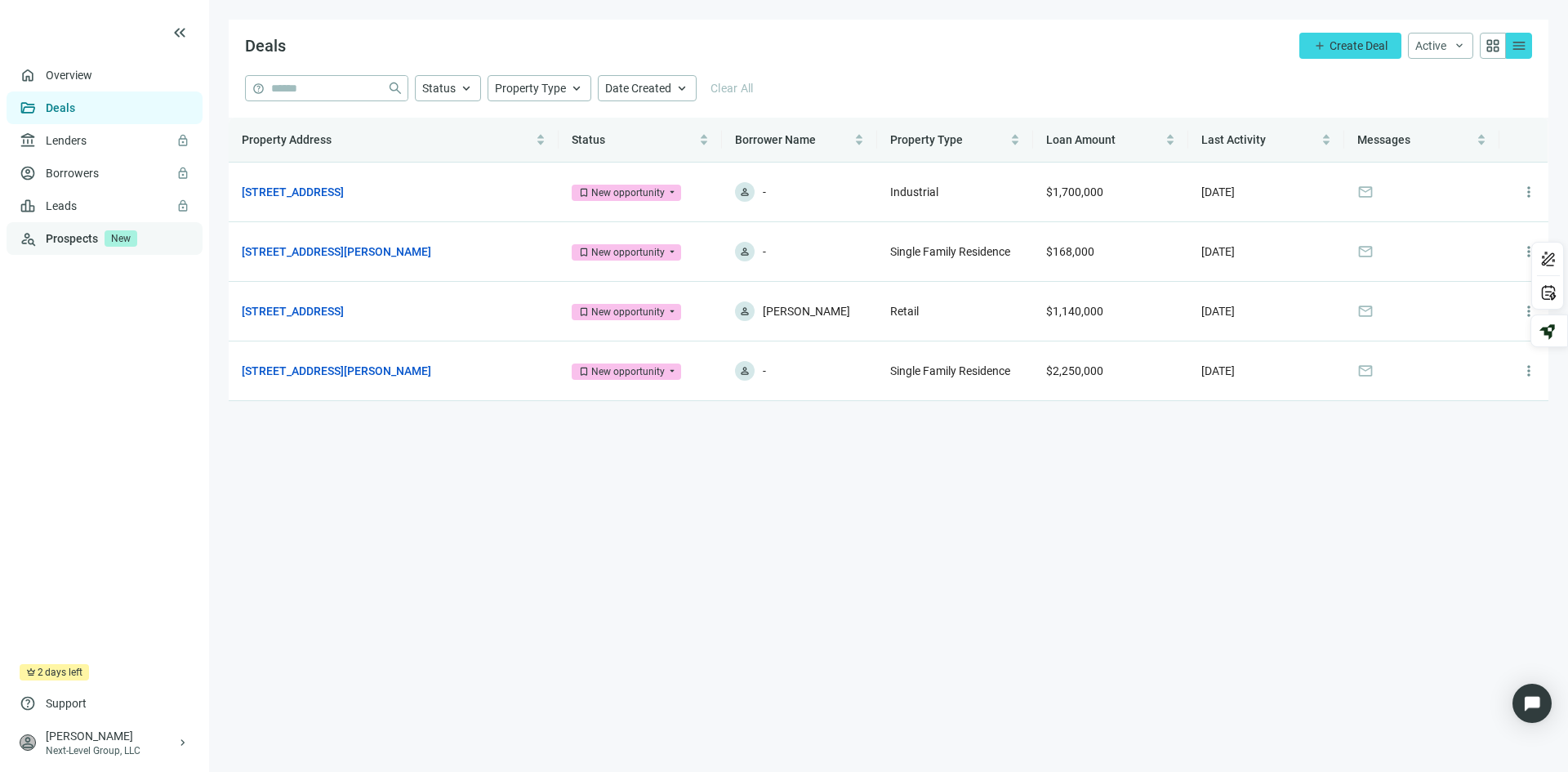
click at [82, 239] on link "Prospects New" at bounding box center [117, 238] width 144 height 33
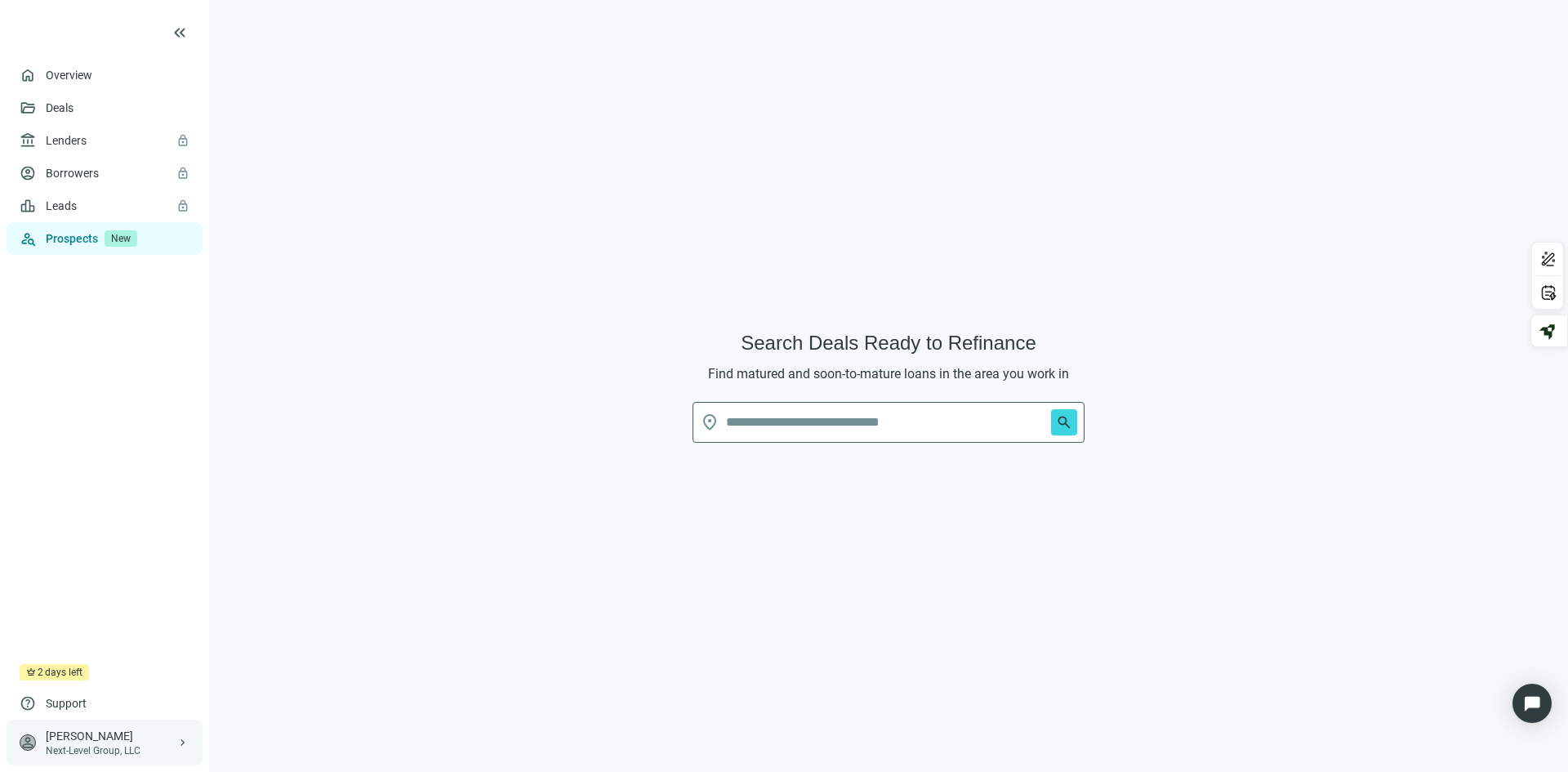
click at [110, 737] on div "[PERSON_NAME]" at bounding box center [111, 736] width 130 height 16
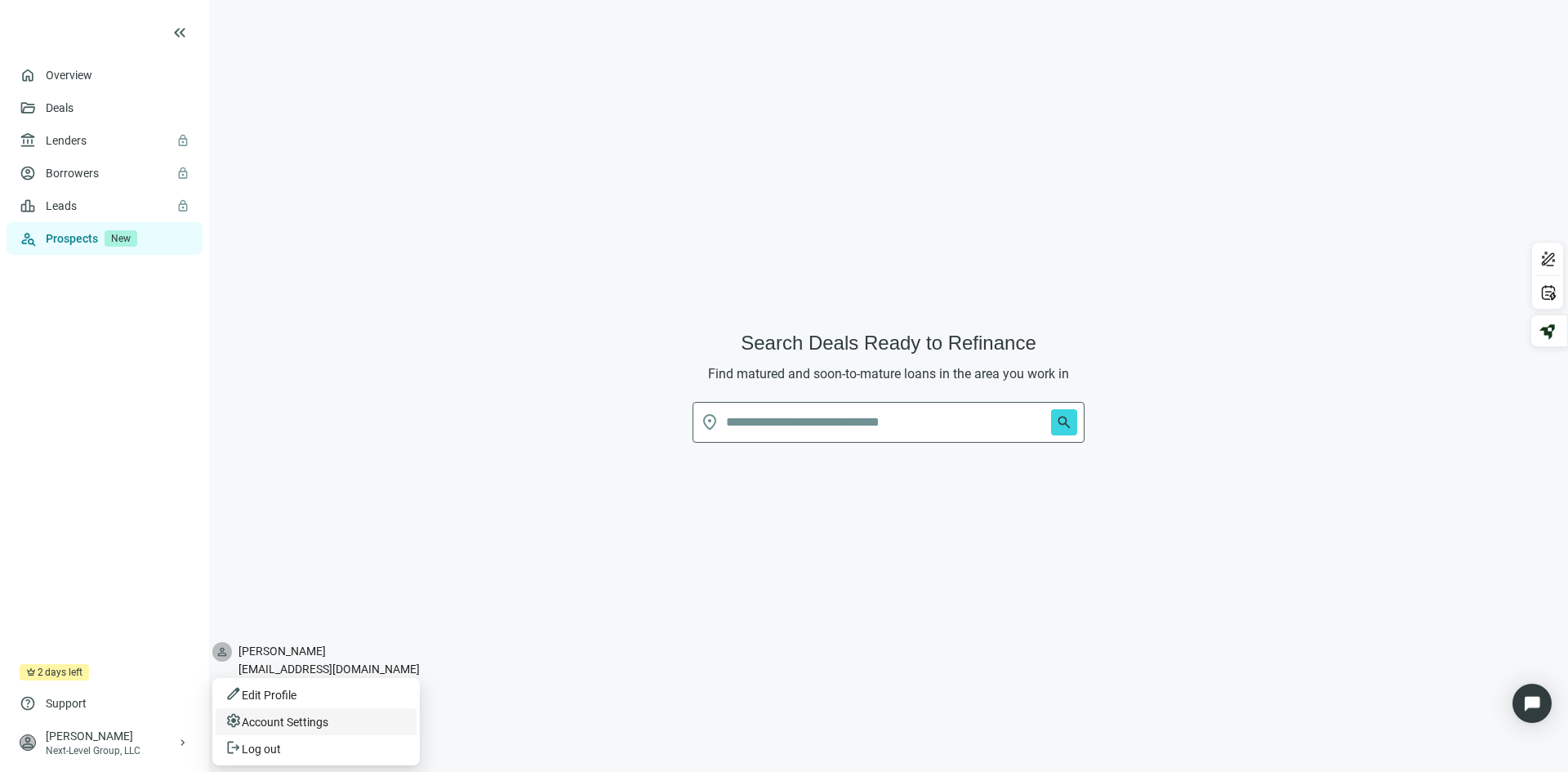
click at [310, 714] on span "Account Settings" at bounding box center [285, 722] width 87 height 18
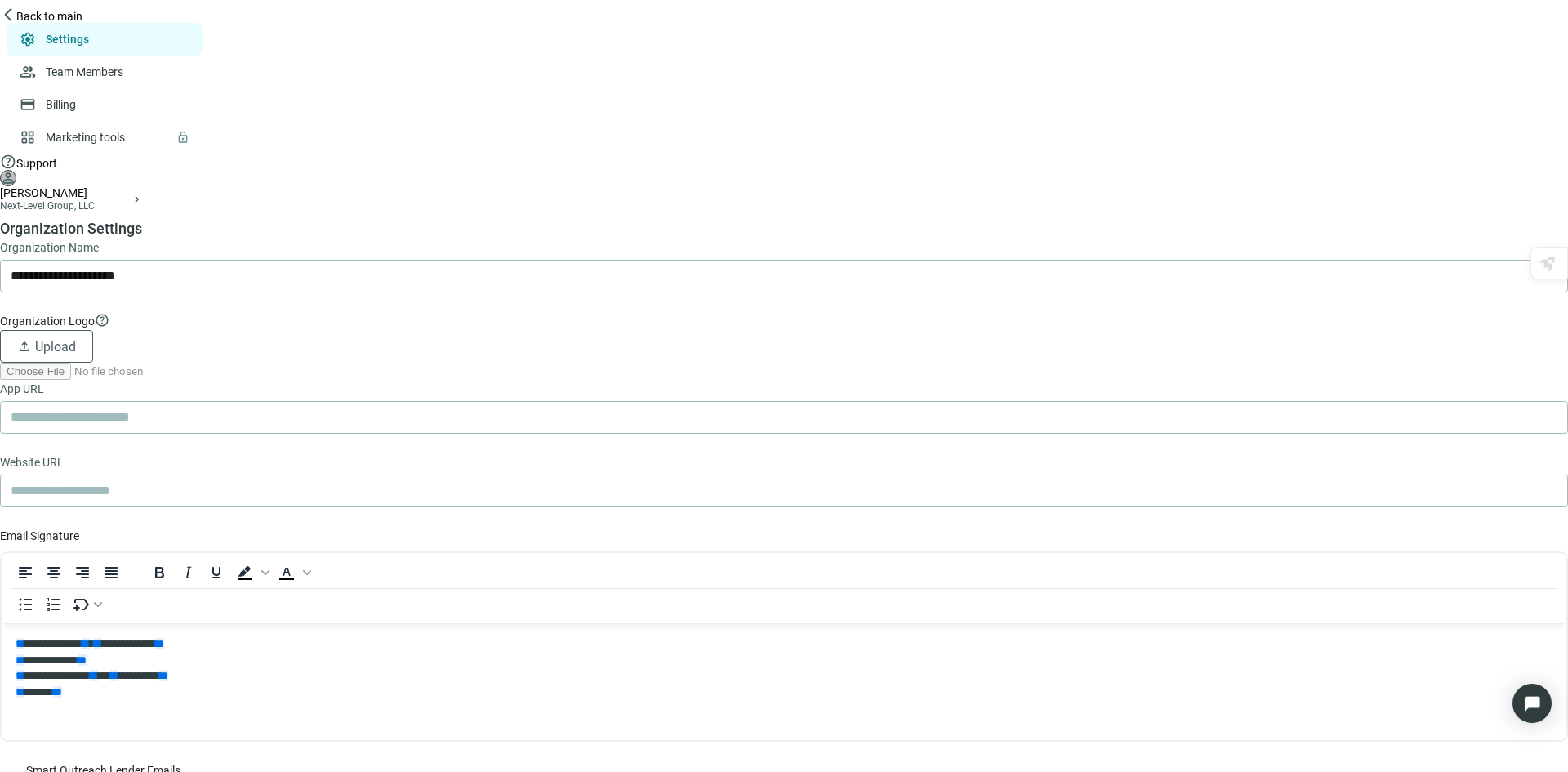
click at [82, 23] on span "Back to main" at bounding box center [49, 15] width 66 height 13
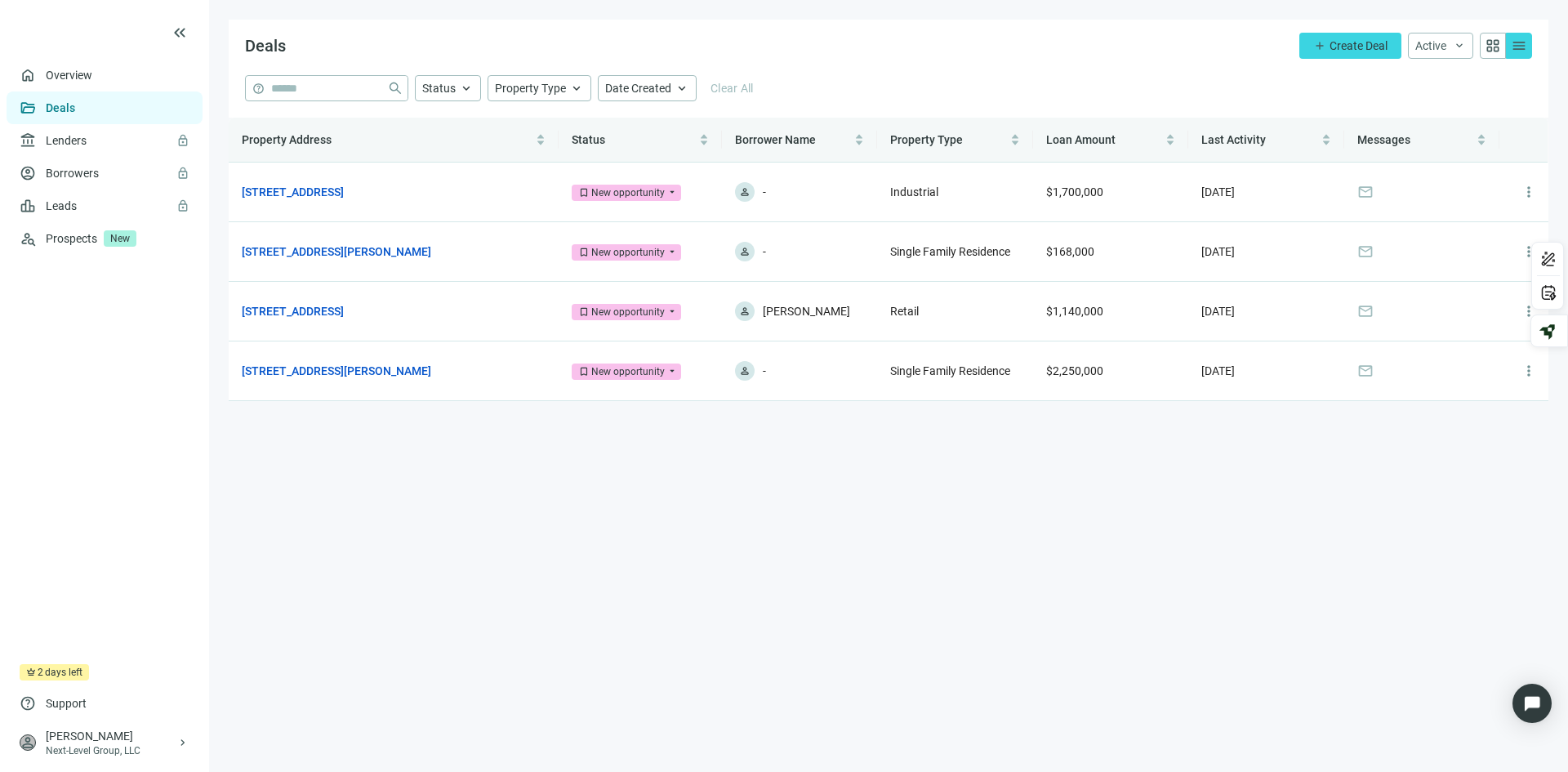
click at [1517, 42] on span "menu" at bounding box center [1518, 45] width 16 height 16
click at [1523, 39] on span "menu" at bounding box center [1518, 45] width 16 height 16
click at [1541, 704] on img "Open Intercom Messenger" at bounding box center [1532, 703] width 21 height 21
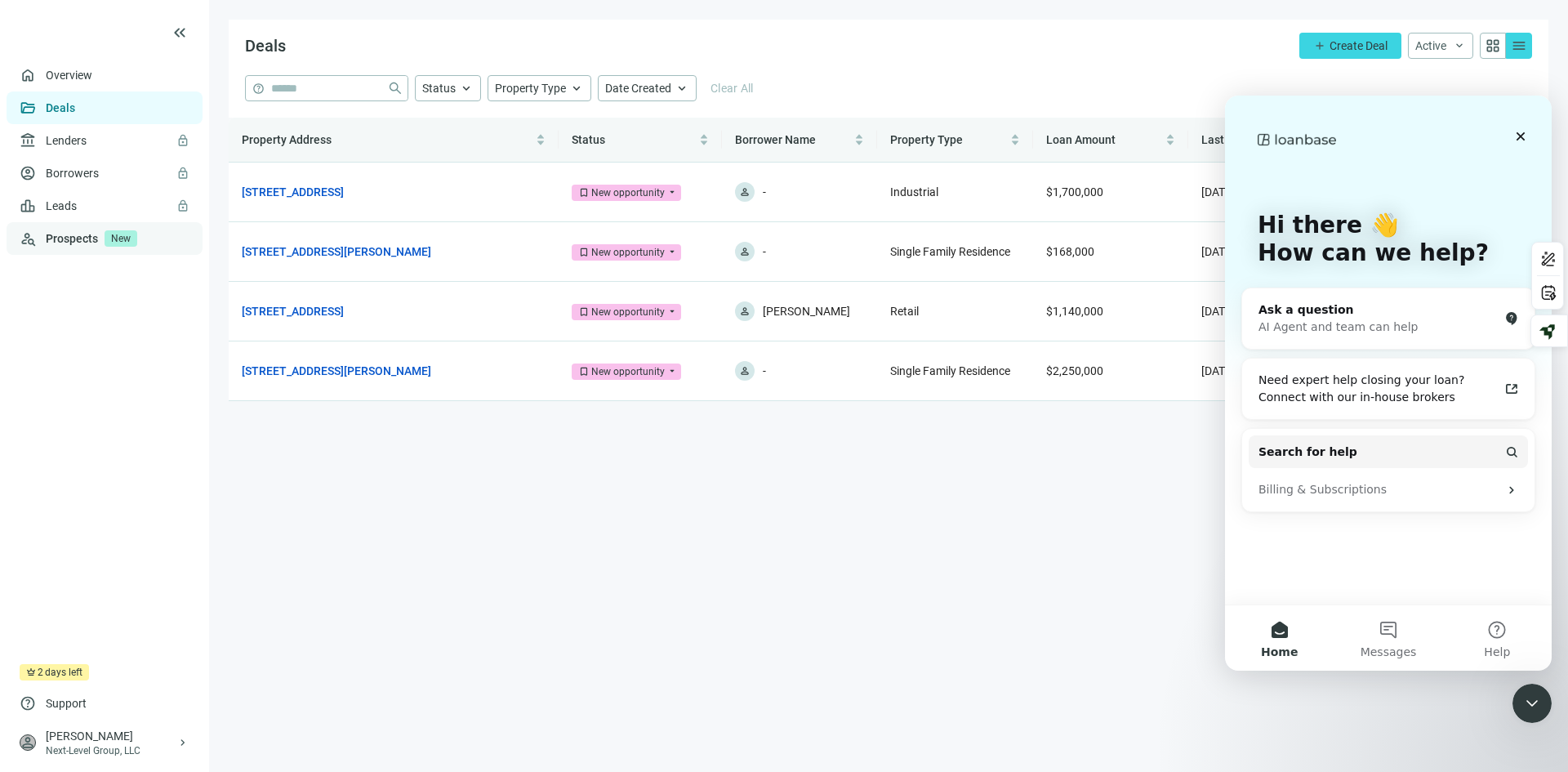
click at [69, 238] on link "Prospects New" at bounding box center [117, 238] width 144 height 33
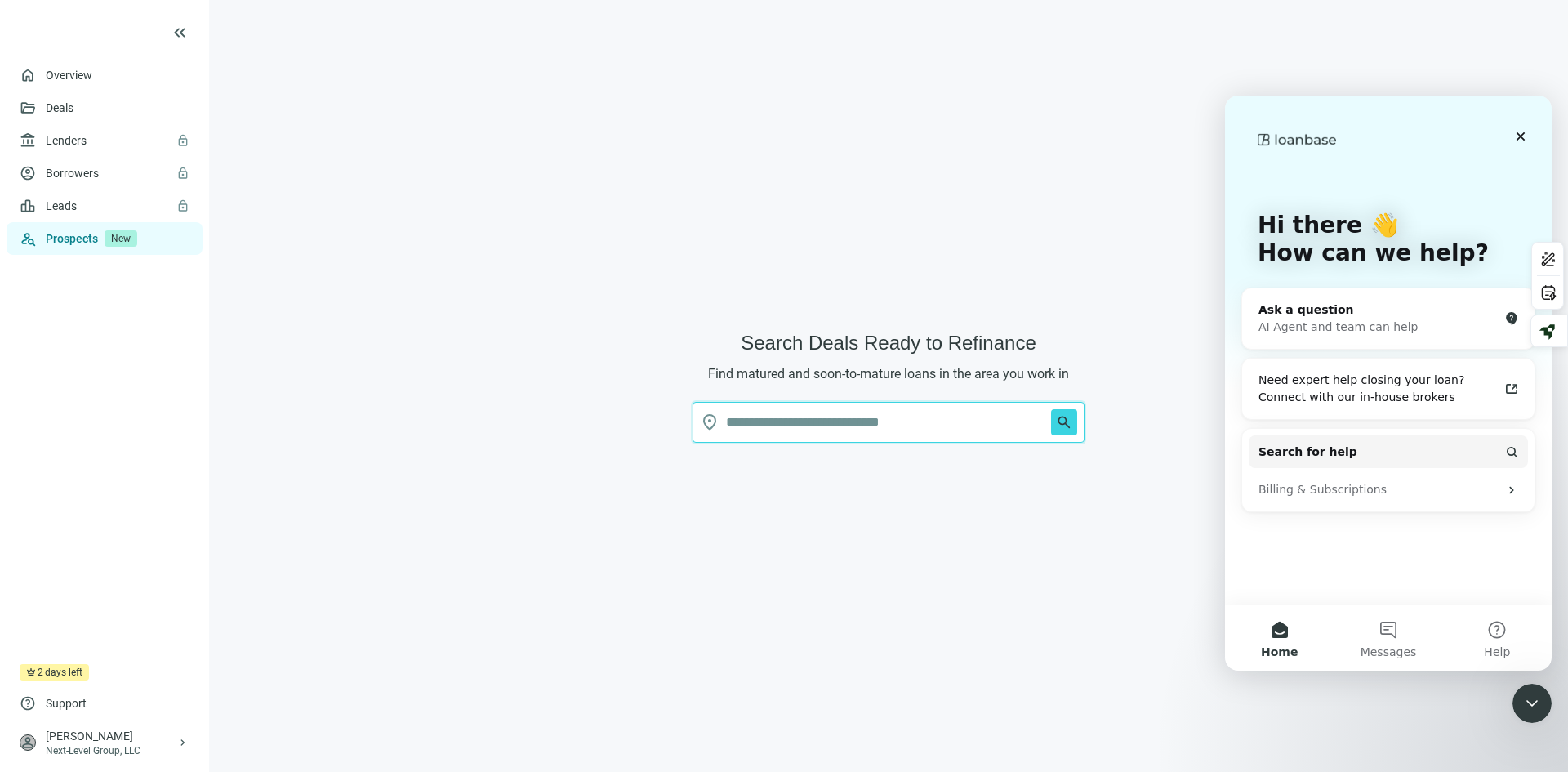
click at [898, 422] on input "text" at bounding box center [886, 423] width 319 height 39
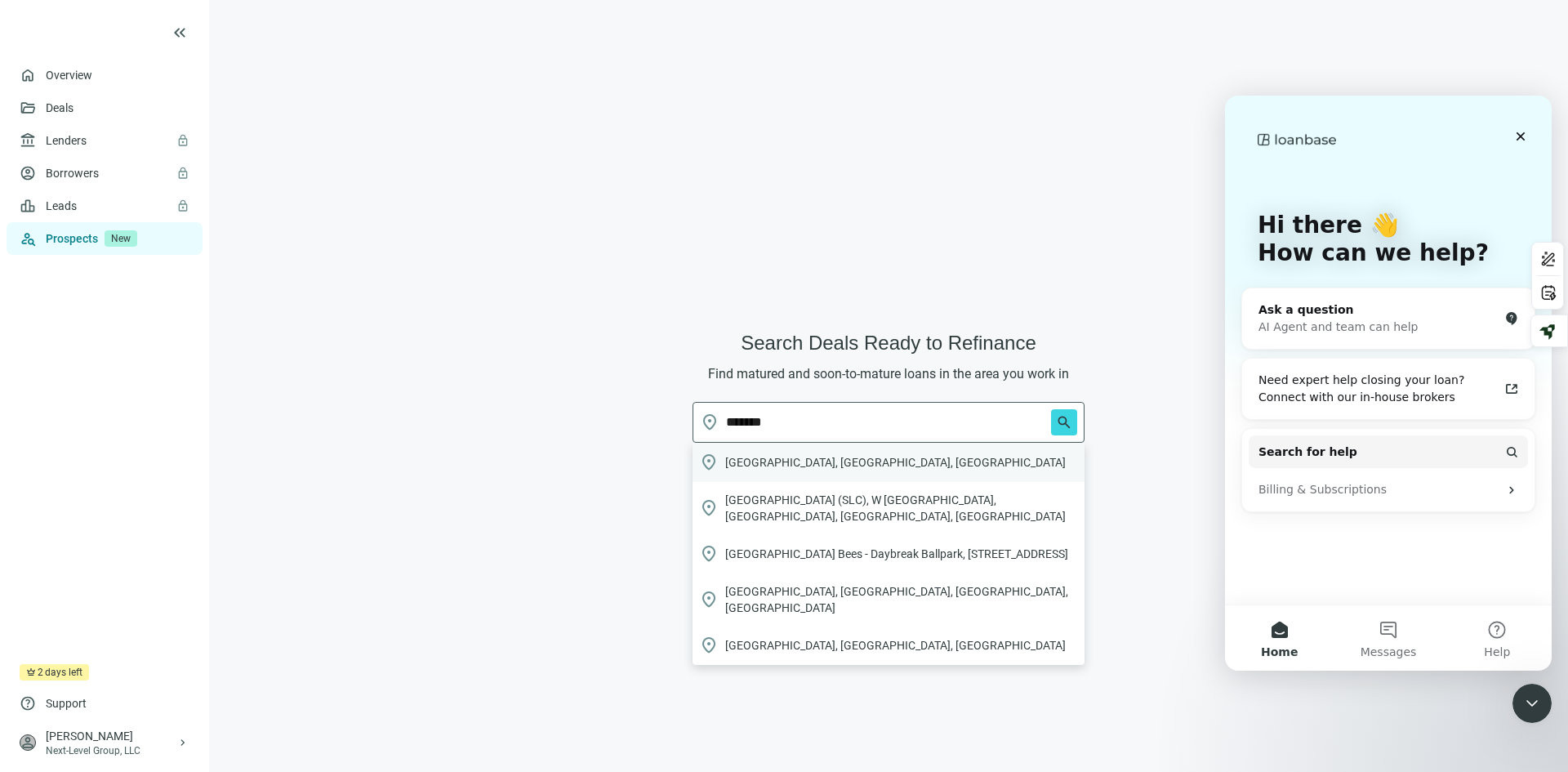
click at [767, 457] on span "[GEOGRAPHIC_DATA], [GEOGRAPHIC_DATA], [GEOGRAPHIC_DATA]" at bounding box center [895, 462] width 340 height 16
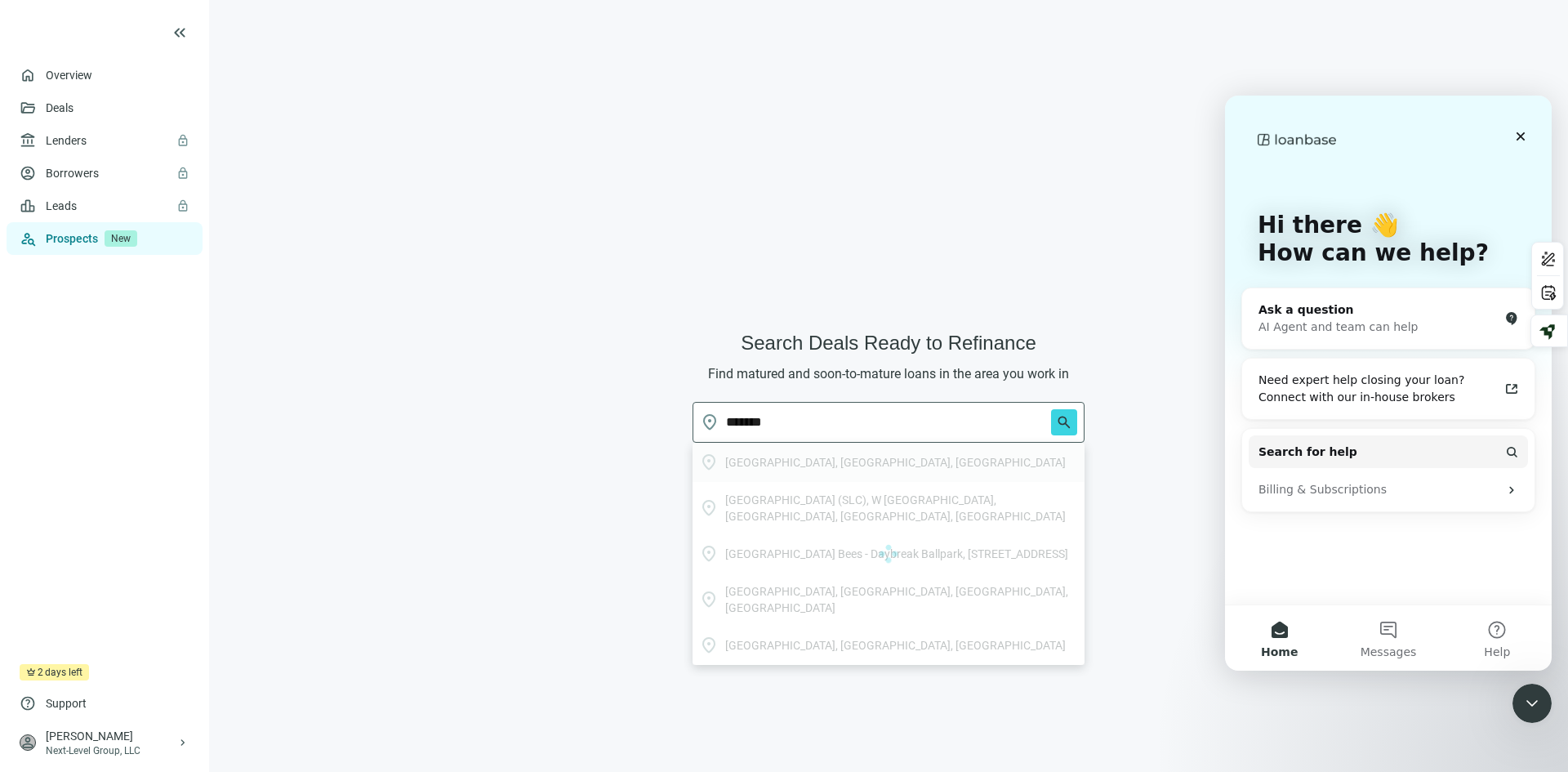
type input "**********"
click at [1061, 420] on span "search" at bounding box center [1064, 422] width 16 height 16
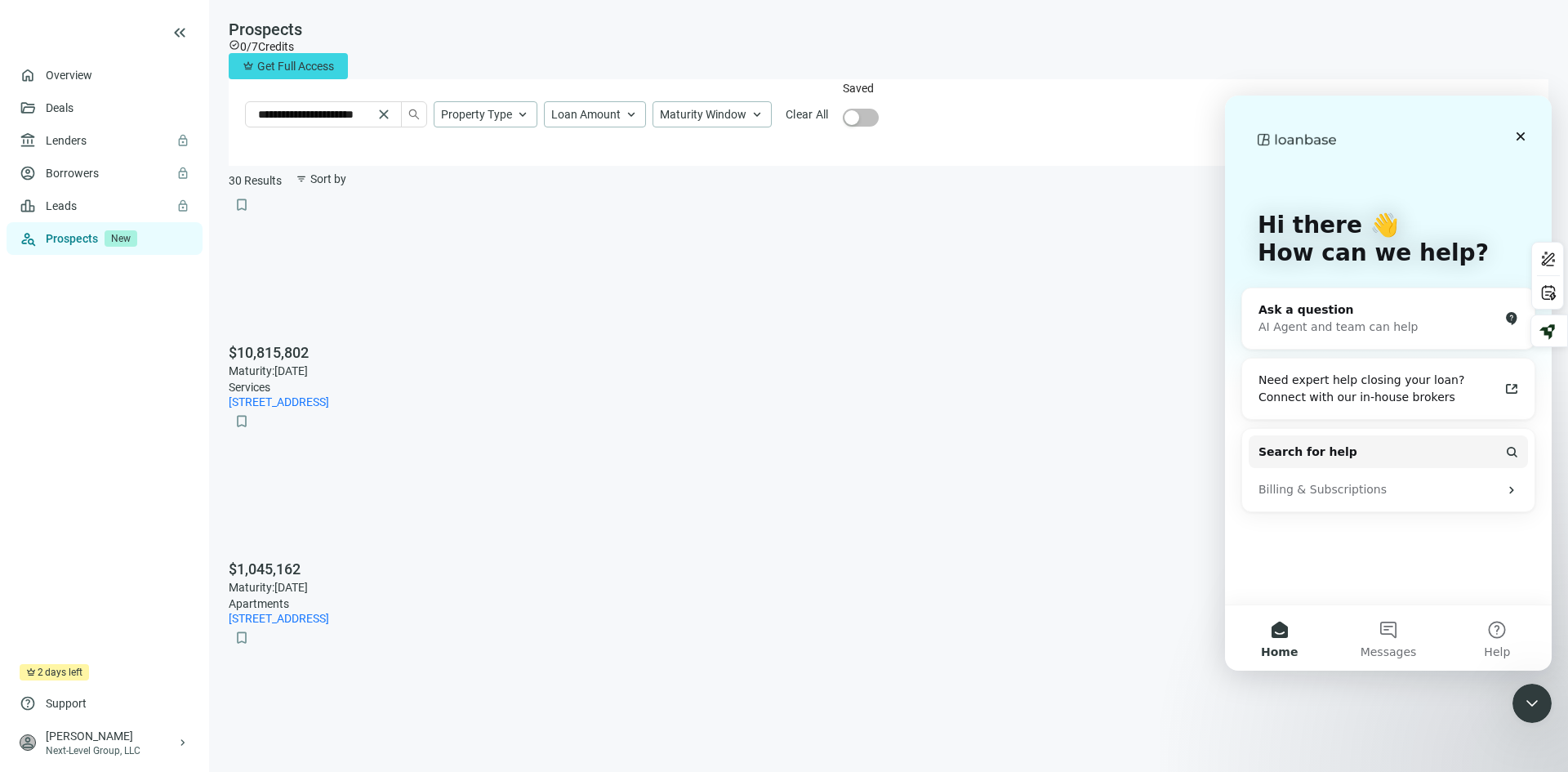
scroll to position [1019, 0]
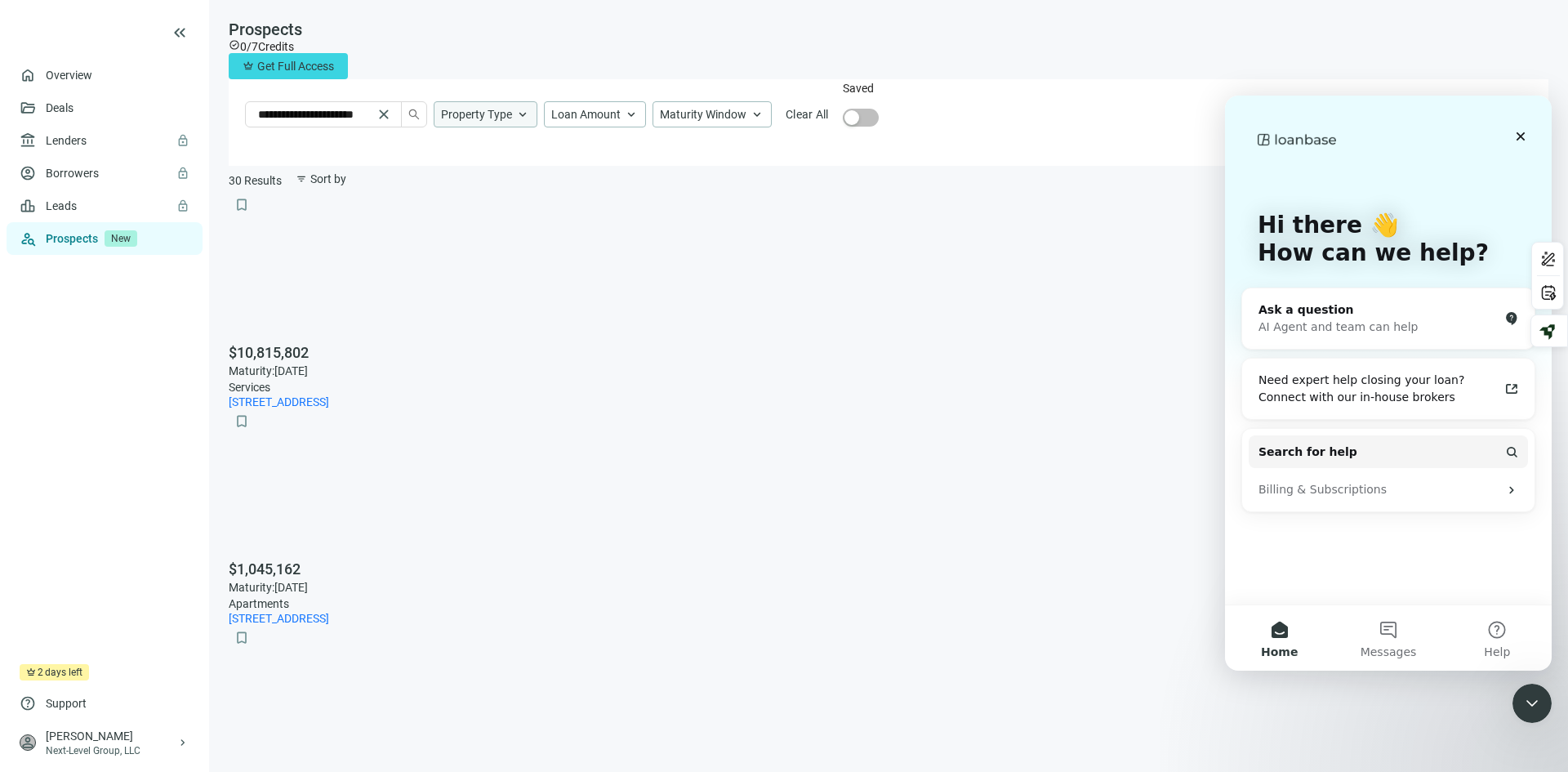
click at [538, 101] on div "Property Type keyboard_arrow_up" at bounding box center [485, 114] width 104 height 26
click at [580, 187] on span "Residential Condo Only" at bounding box center [588, 180] width 105 height 18
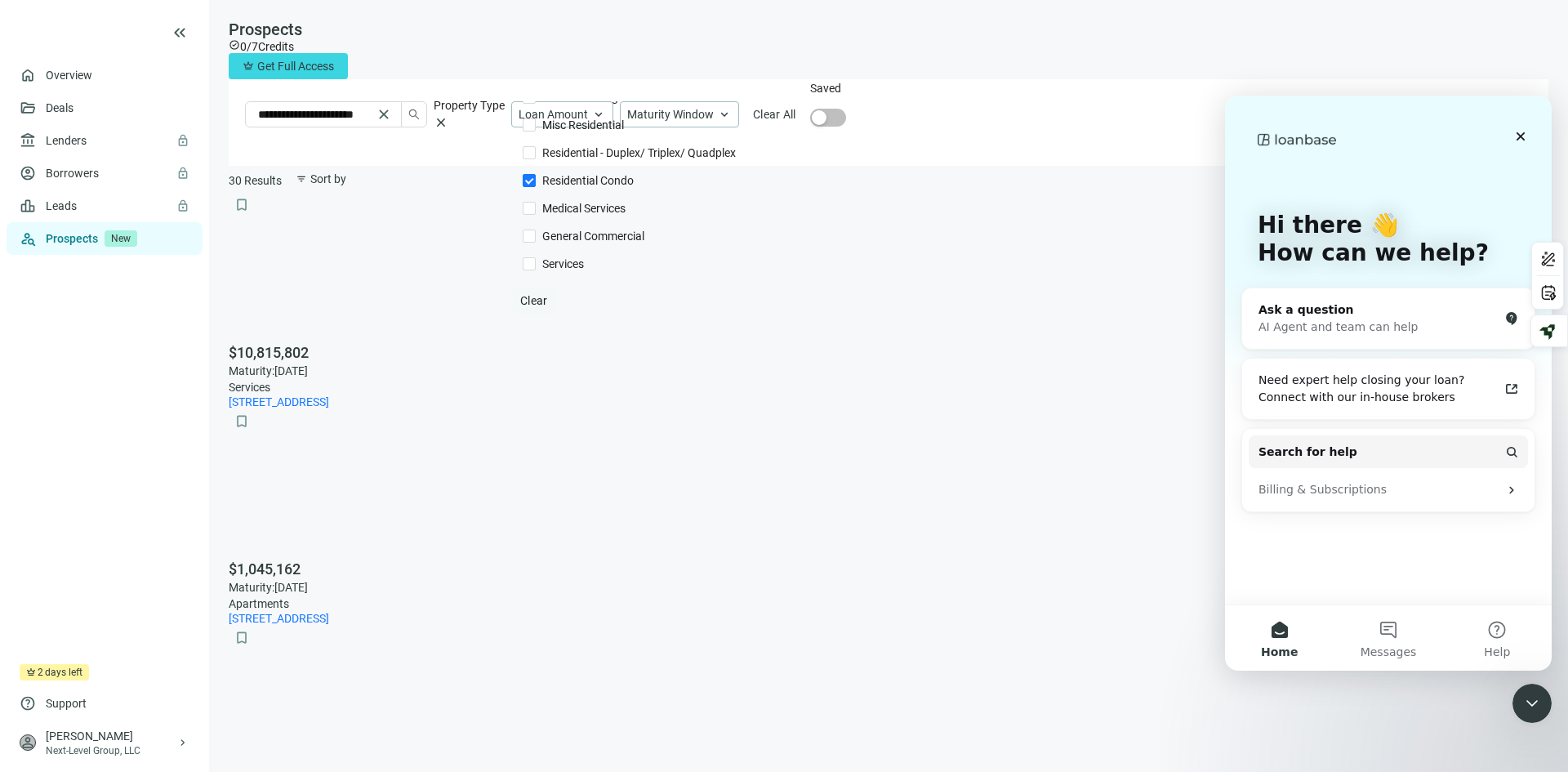
click at [548, 307] on span "Clear" at bounding box center [534, 300] width 27 height 13
click at [594, 184] on span "Residential Condo Only" at bounding box center [588, 180] width 105 height 18
click at [1053, 71] on div "**********" at bounding box center [889, 93] width 1320 height 147
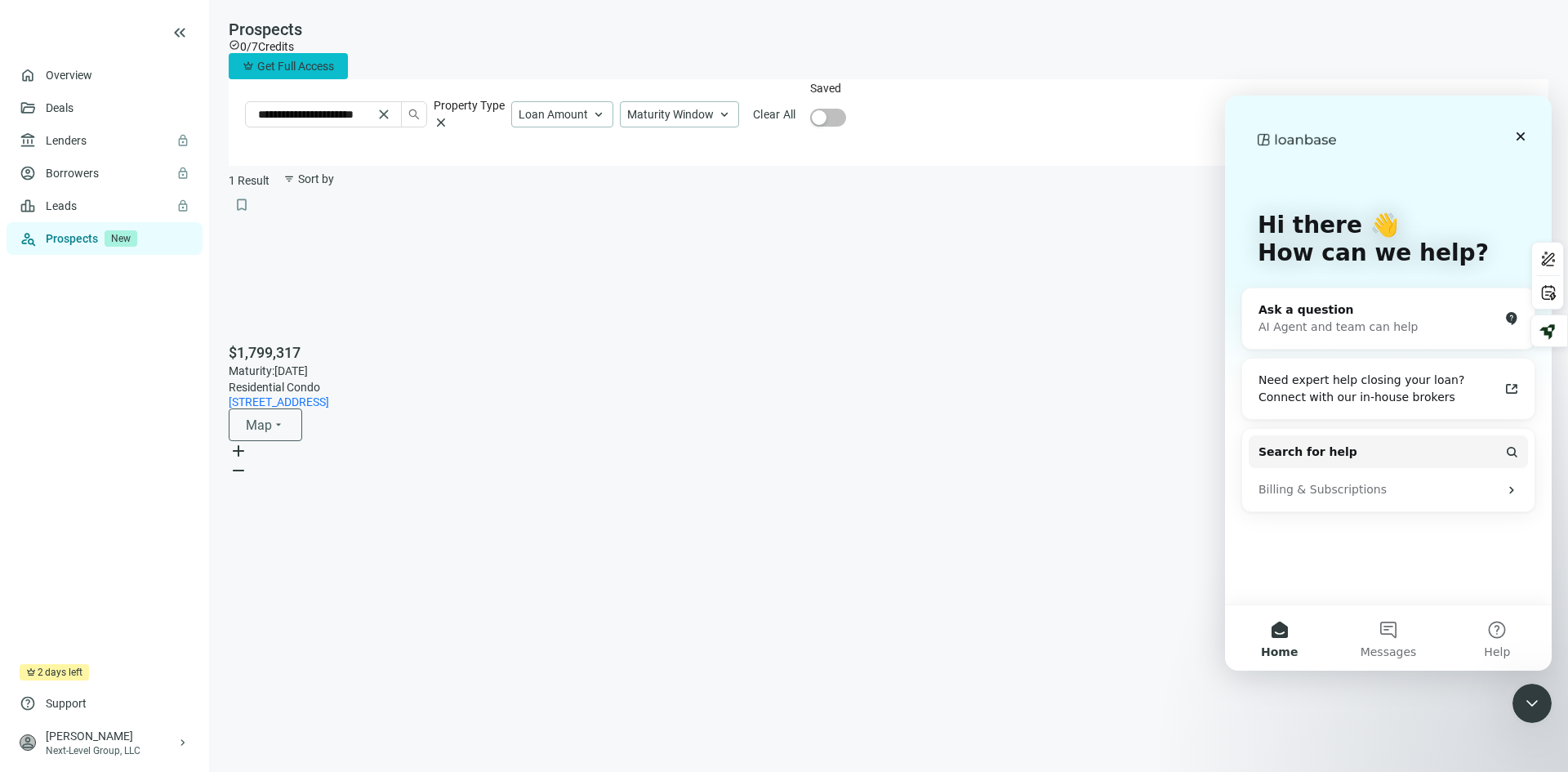
click at [348, 53] on button "crown Get Full Access" at bounding box center [288, 66] width 119 height 26
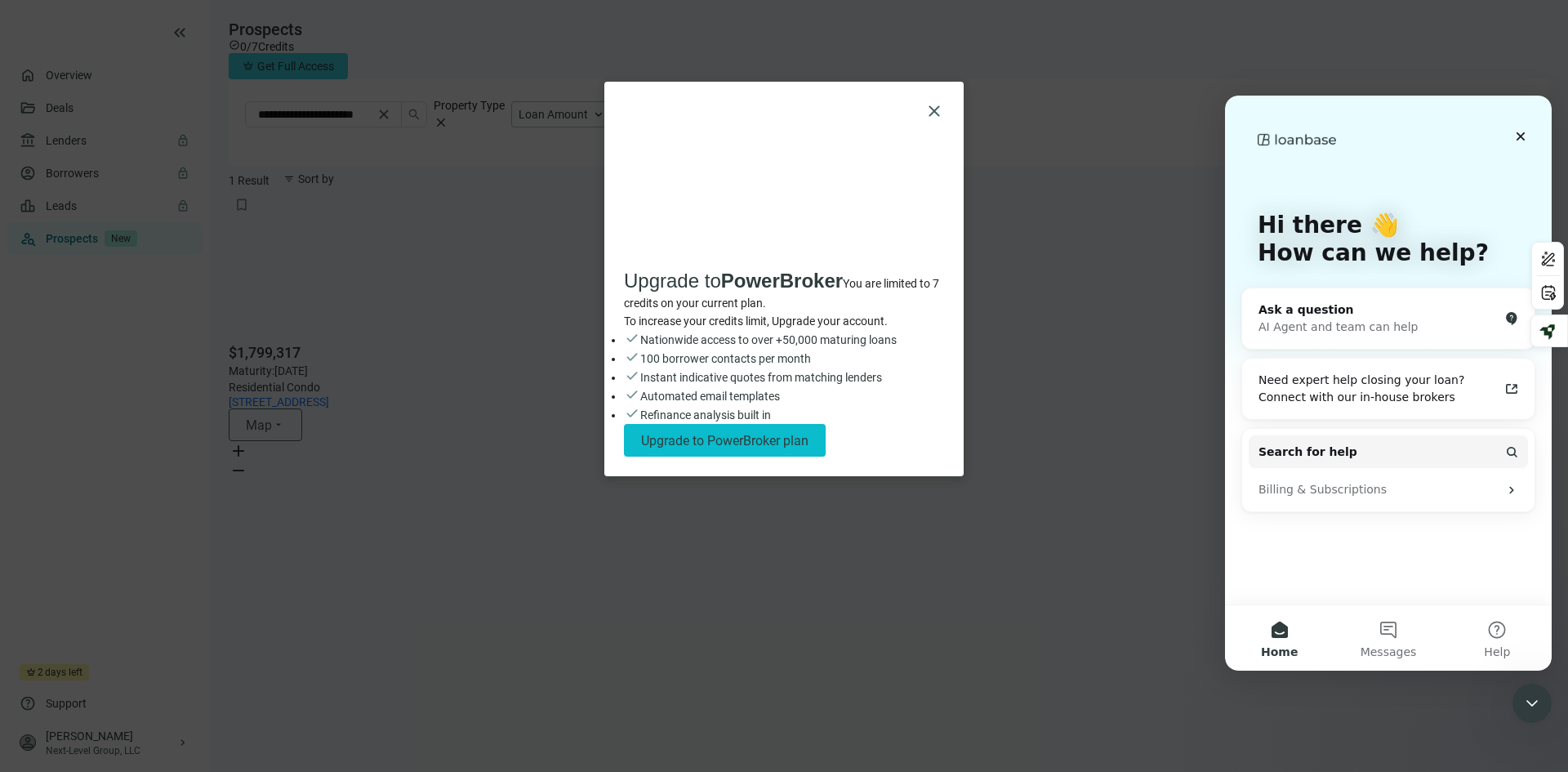
click at [808, 449] on span "Upgrade to PowerBroker plan" at bounding box center [724, 441] width 167 height 15
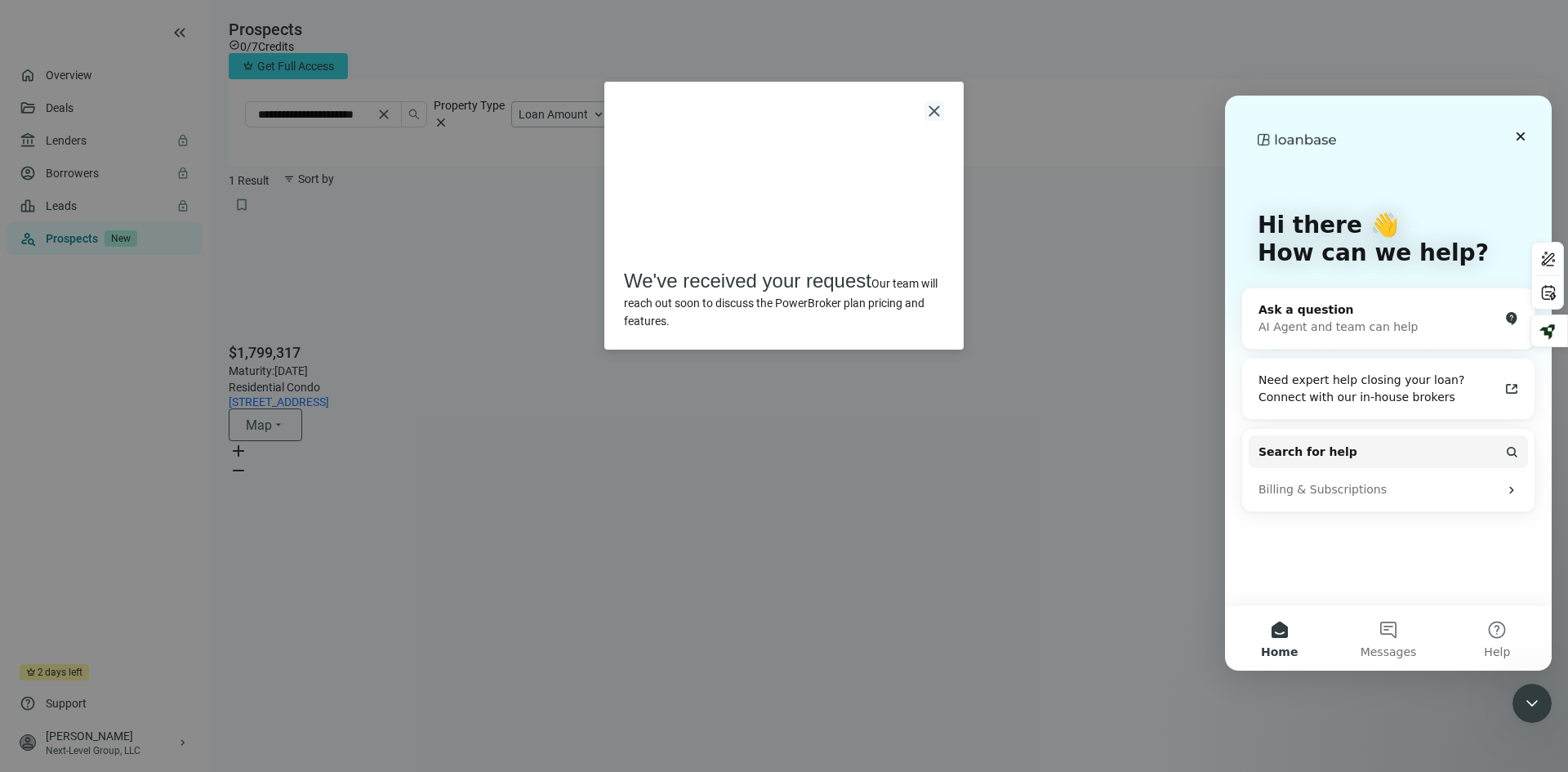
click at [936, 105] on span "close" at bounding box center [934, 111] width 20 height 20
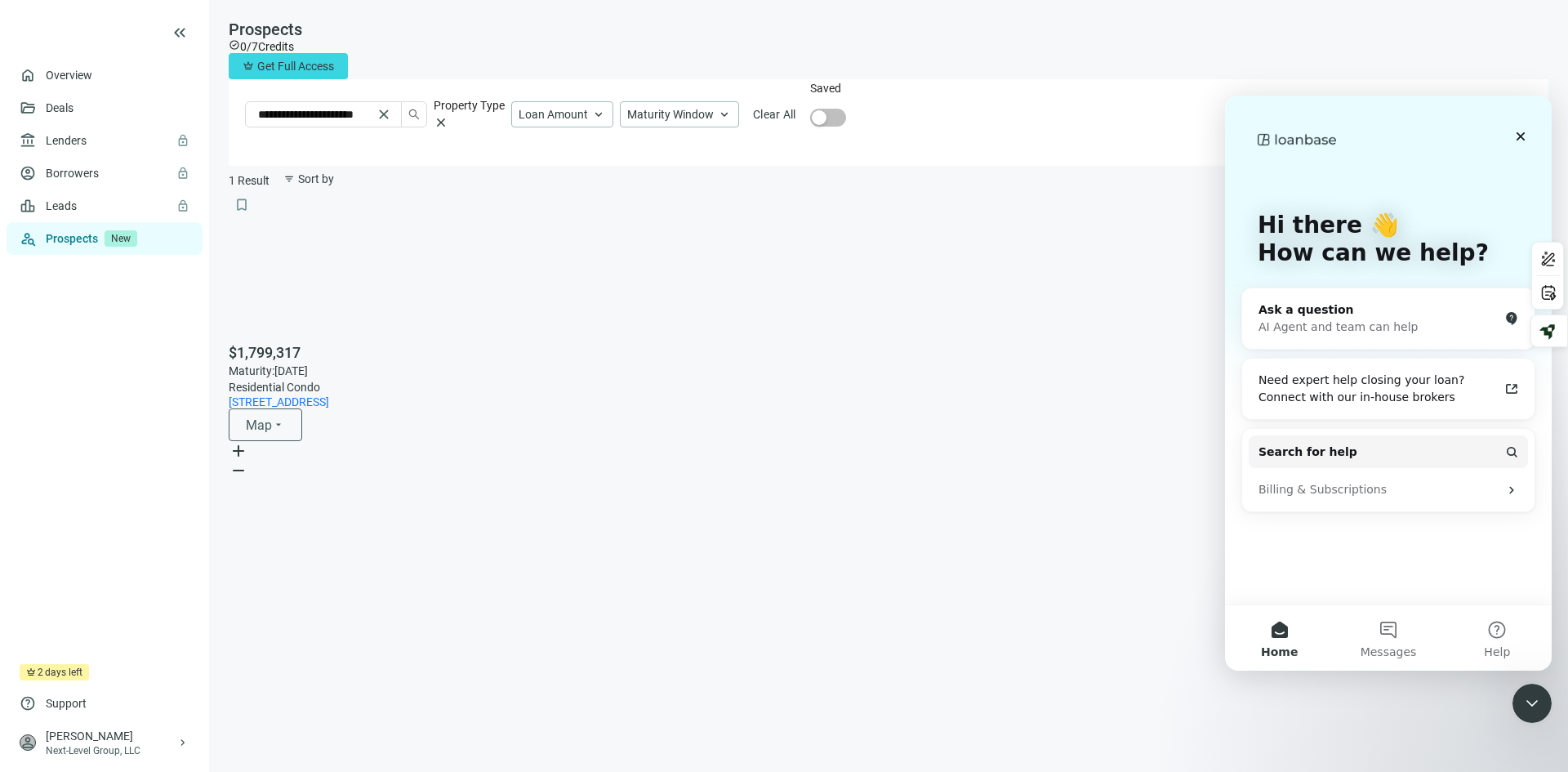
click at [1490, 771] on div at bounding box center [784, 772] width 1568 height 0
click at [1520, 134] on icon "Close" at bounding box center [1520, 136] width 13 height 13
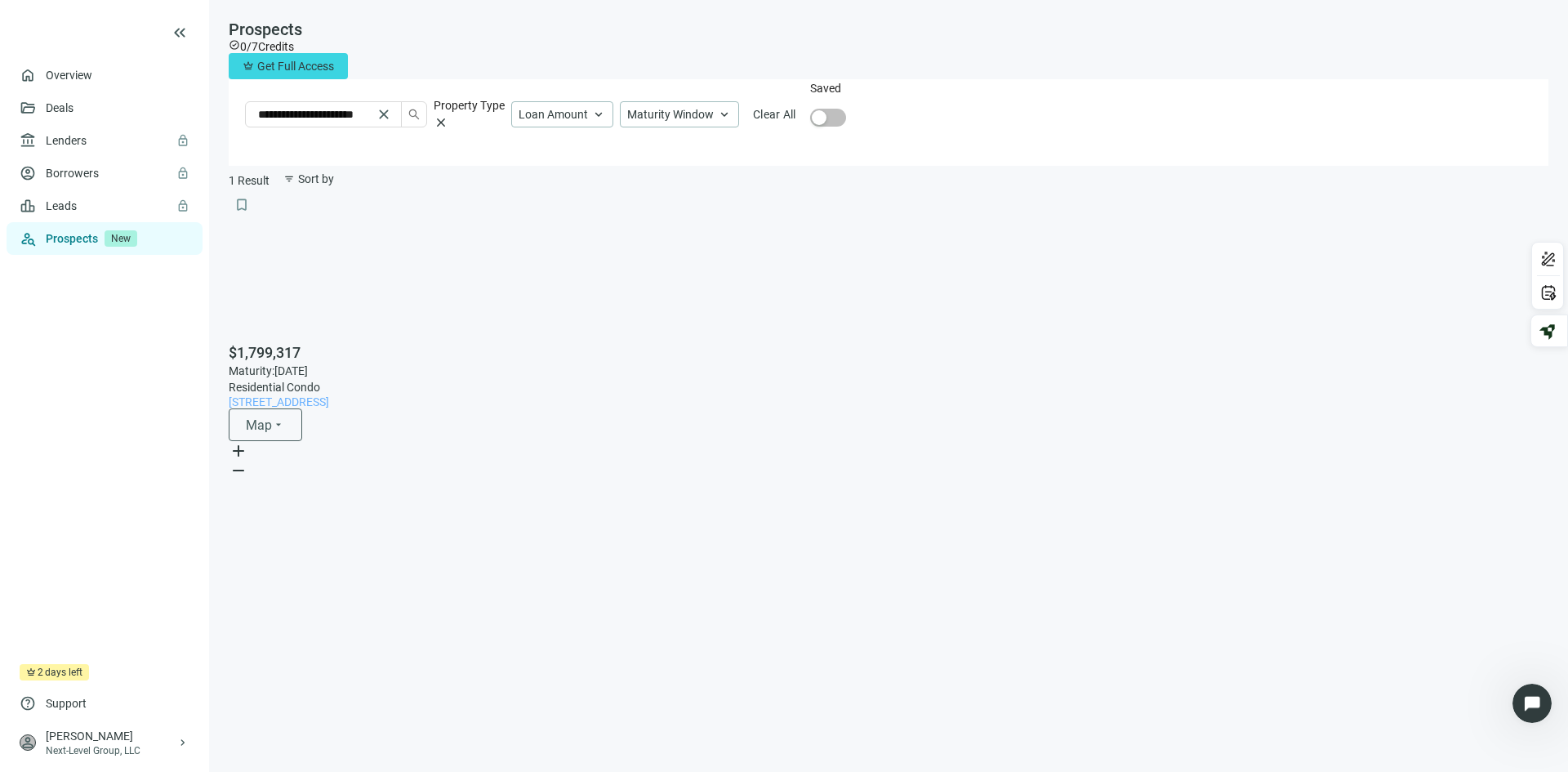
click at [320, 381] on span "Residential Condo" at bounding box center [274, 387] width 92 height 13
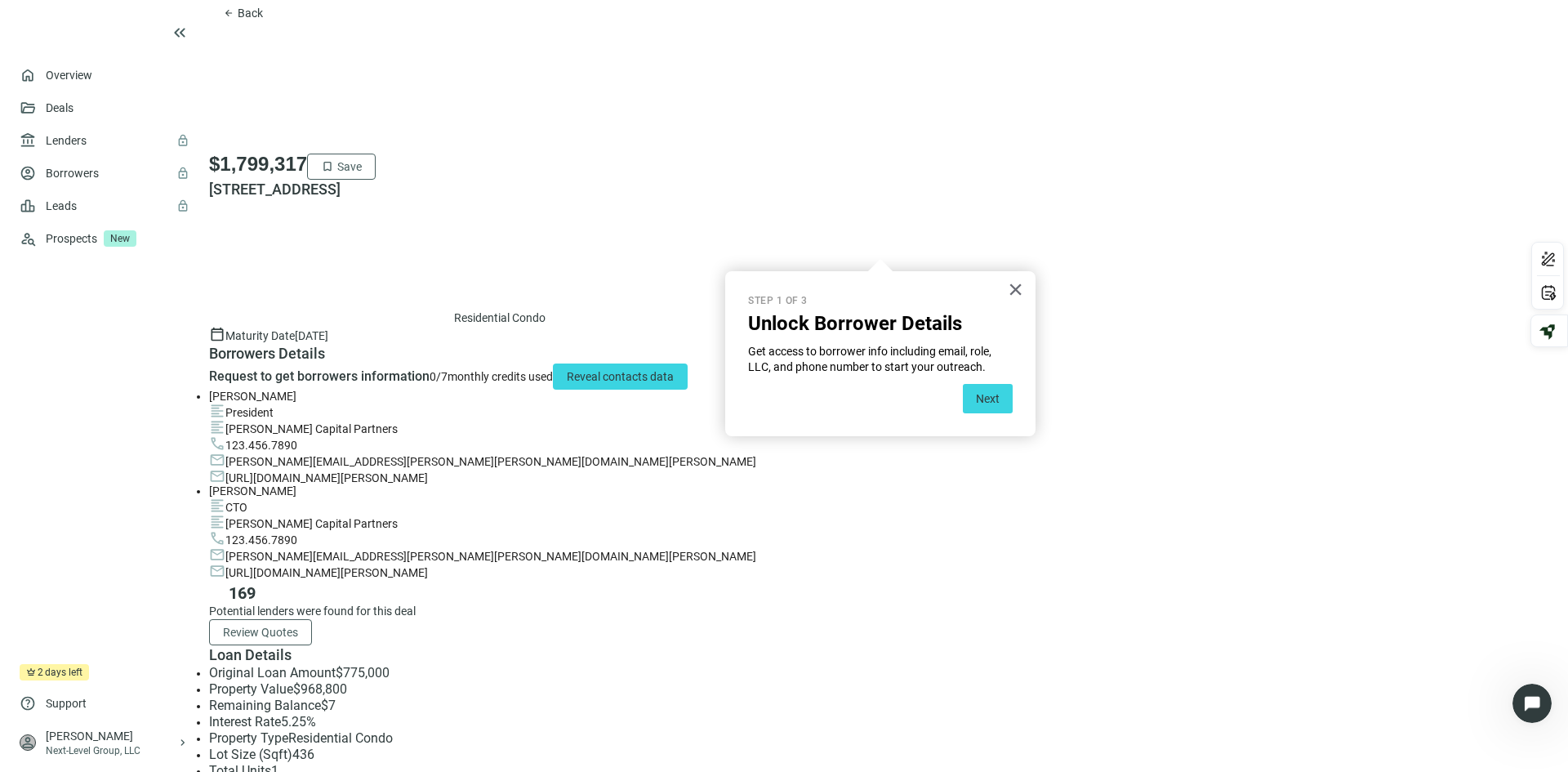
scroll to position [245, 0]
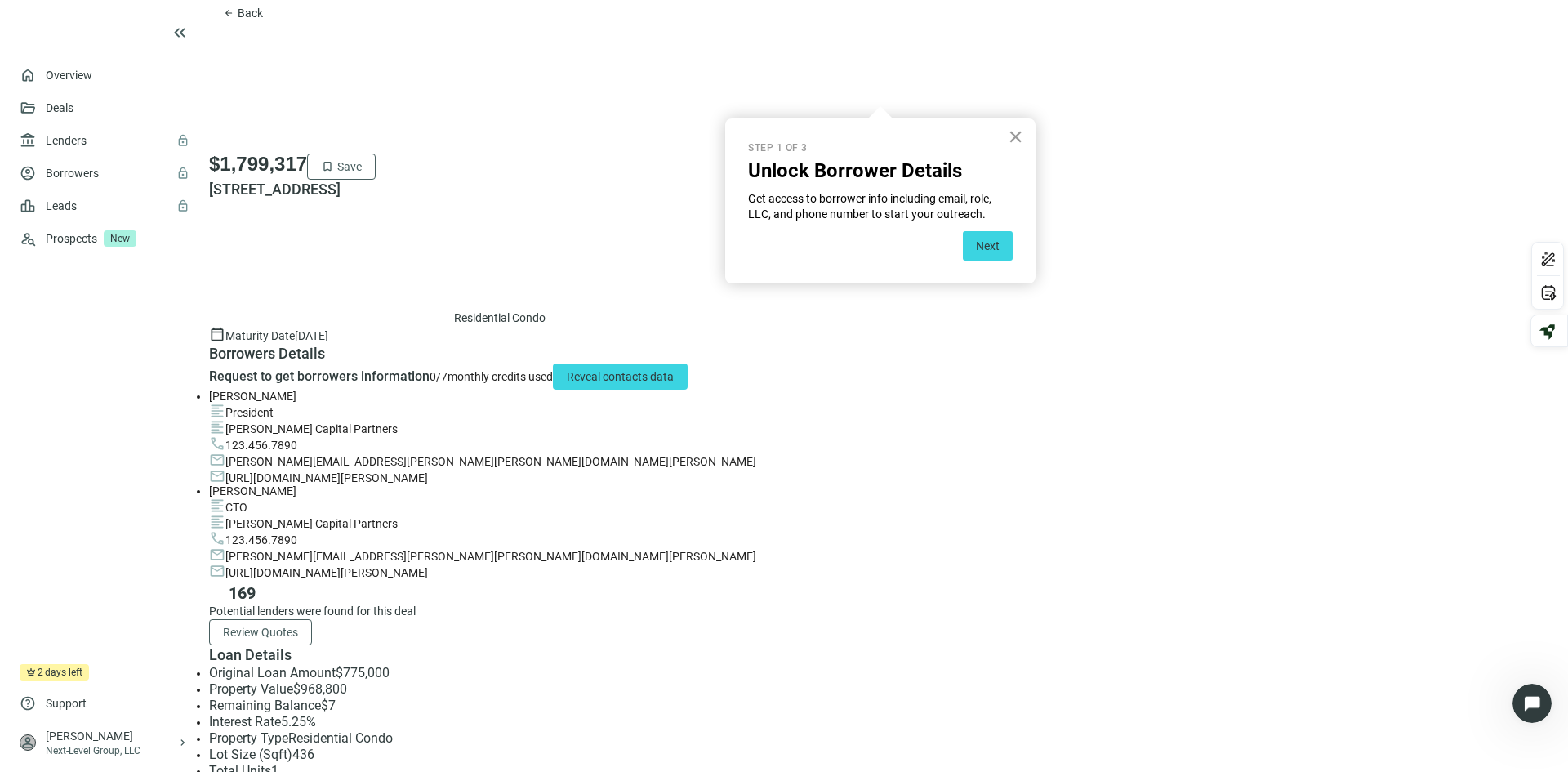
click at [1013, 136] on button "×" at bounding box center [1016, 136] width 15 height 26
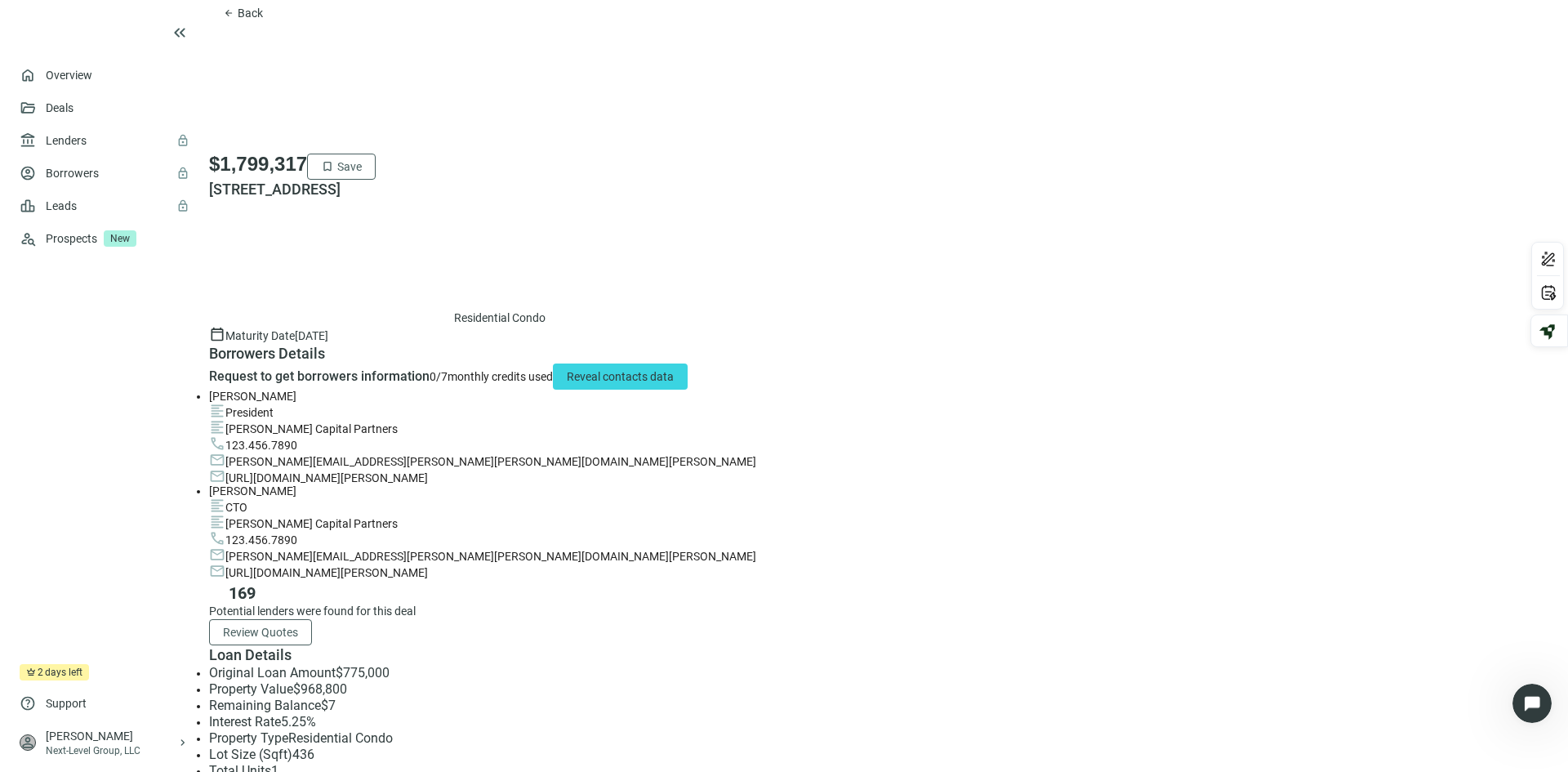
scroll to position [0, 0]
click at [263, 20] on span "Back" at bounding box center [250, 13] width 26 height 13
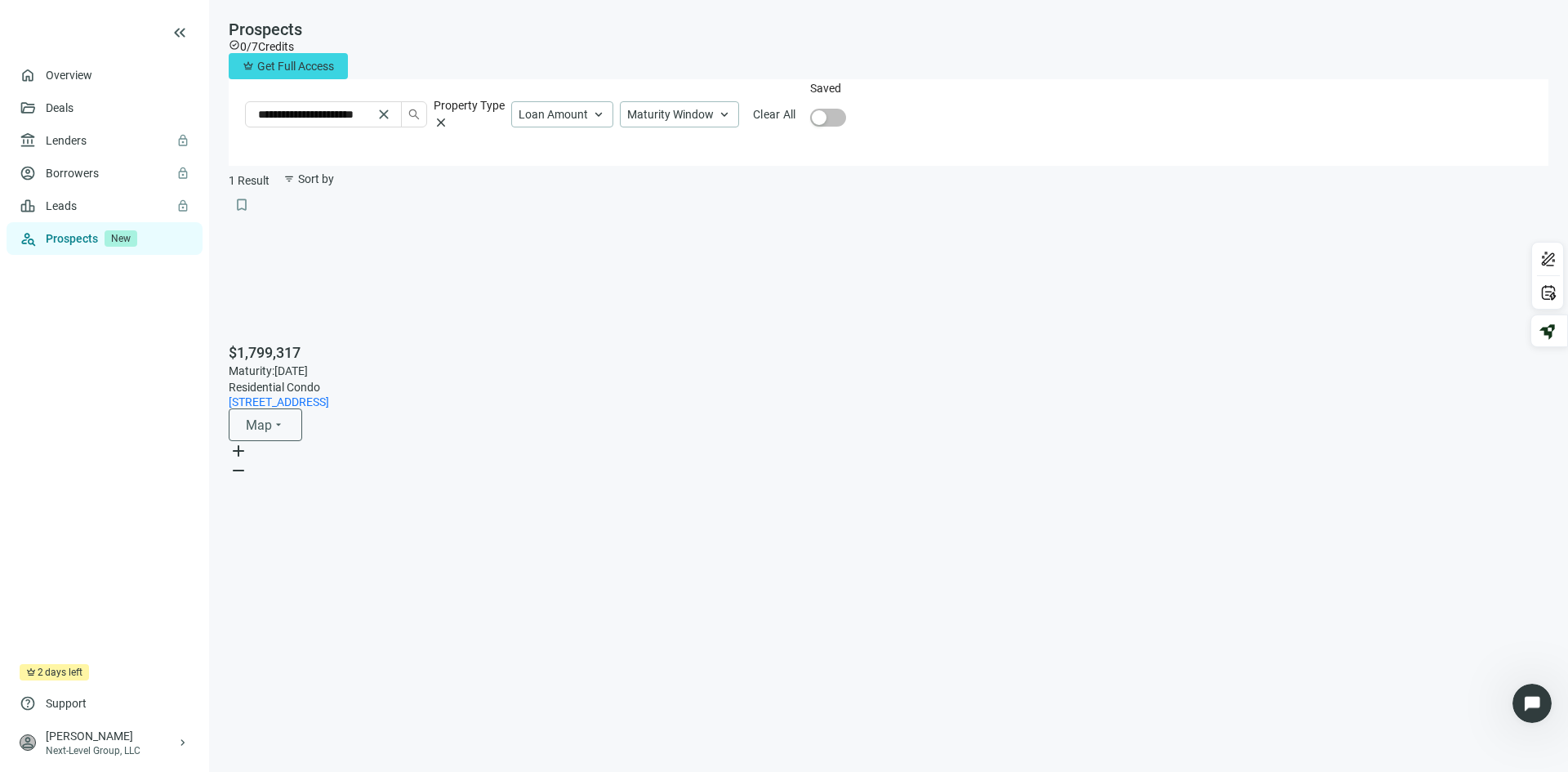
drag, startPoint x: 1109, startPoint y: 424, endPoint x: 934, endPoint y: 345, distance: 192.0
click at [934, 408] on div "To activate drag with keyboard, press Alt + Enter. Once in keyboard drag state,…" at bounding box center [889, 408] width 1320 height 0
drag, startPoint x: 1257, startPoint y: 545, endPoint x: 1172, endPoint y: 470, distance: 113.4
click at [1172, 408] on div "To activate drag with keyboard, press Alt + Enter. Once in keyboard drag state,…" at bounding box center [889, 408] width 1320 height 0
click at [1010, 493] on div at bounding box center [1010, 493] width 0 height 0
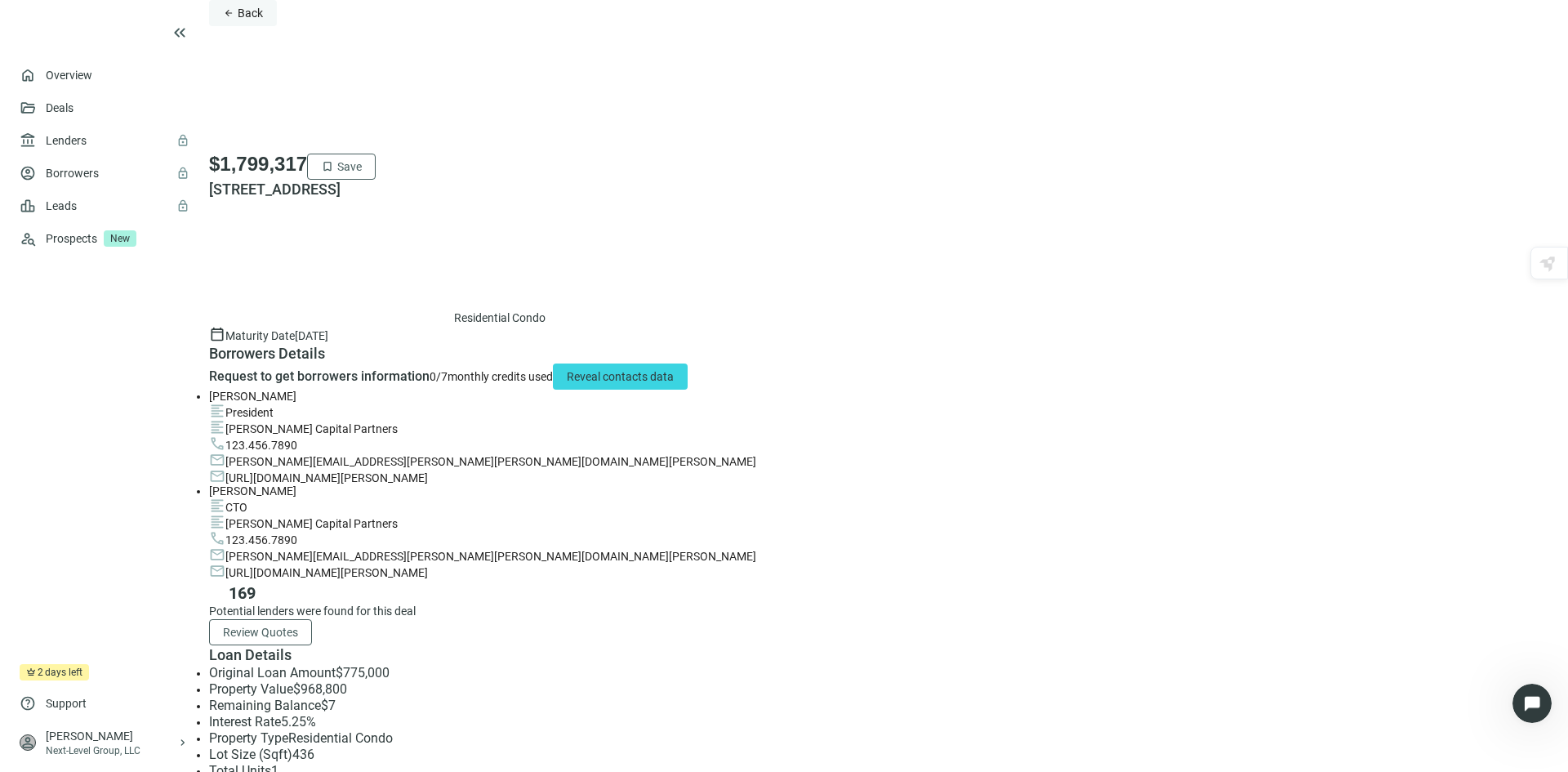
click at [263, 20] on span "Back" at bounding box center [250, 13] width 26 height 13
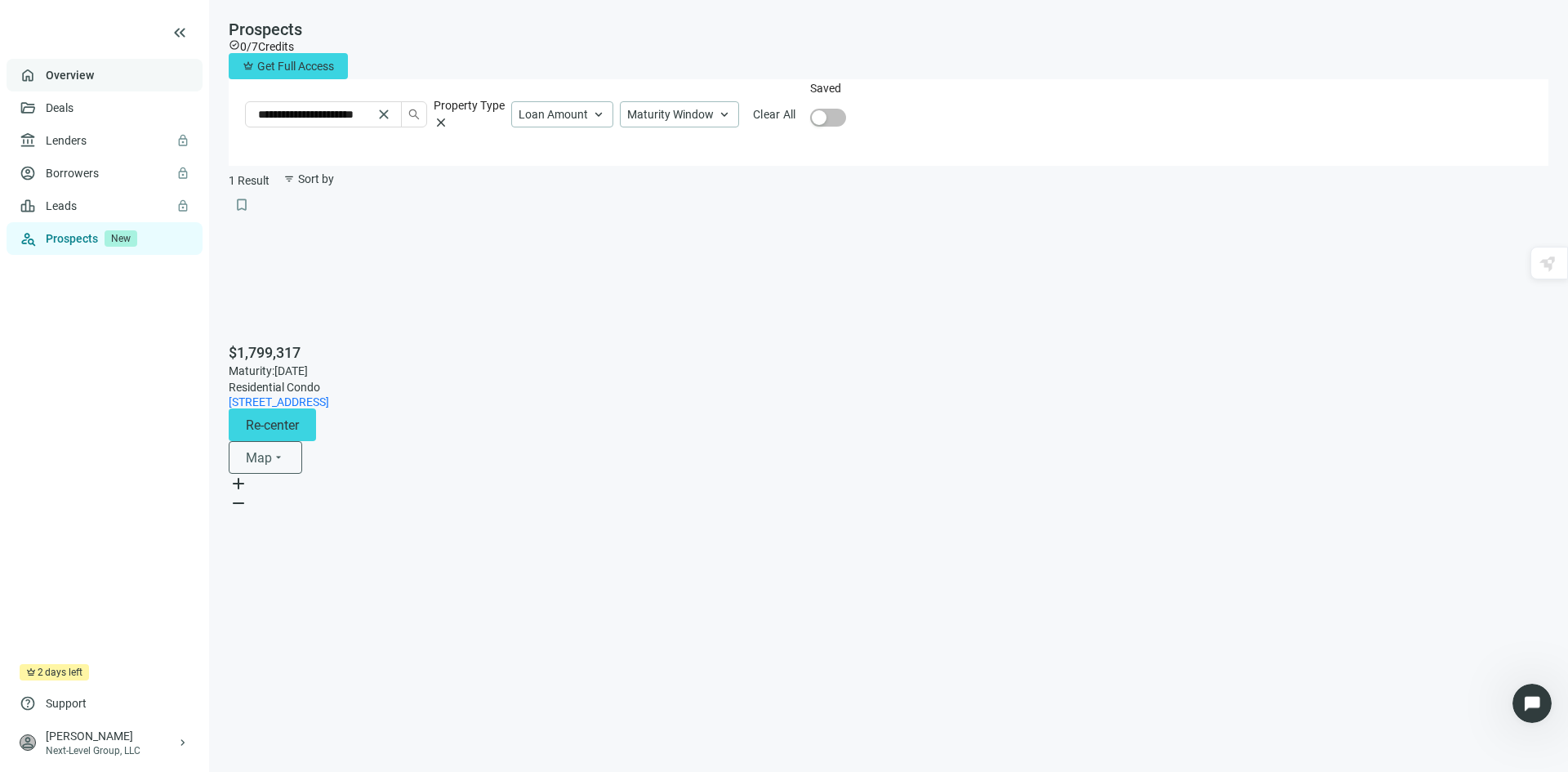
click at [68, 72] on link "Overview" at bounding box center [69, 75] width 48 height 13
